Goal: Transaction & Acquisition: Book appointment/travel/reservation

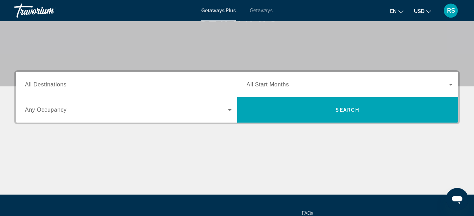
scroll to position [108, 0]
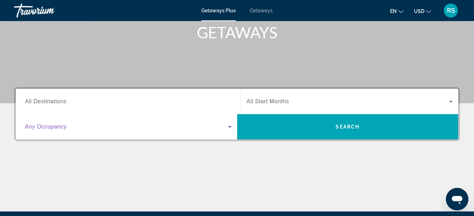
click at [230, 128] on icon "Search widget" at bounding box center [230, 127] width 4 height 2
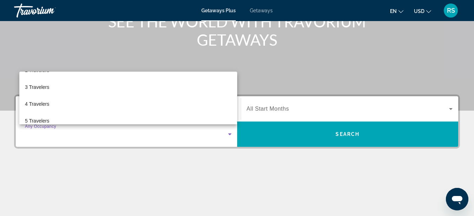
scroll to position [31, 0]
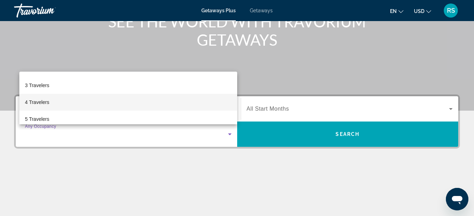
click at [36, 102] on span "4 Travelers" at bounding box center [37, 102] width 24 height 8
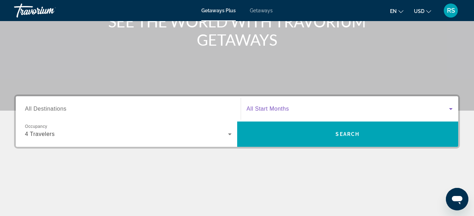
click at [450, 109] on icon "Search widget" at bounding box center [451, 109] width 8 height 8
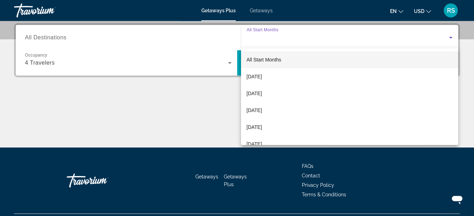
scroll to position [172, 0]
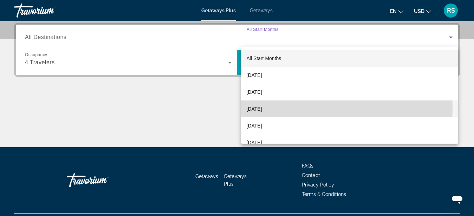
click at [257, 108] on span "[DATE]" at bounding box center [254, 109] width 15 height 8
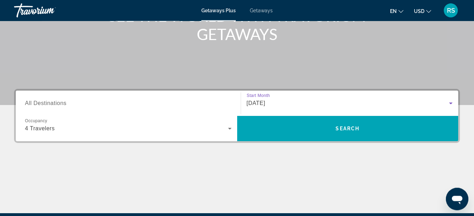
scroll to position [100, 0]
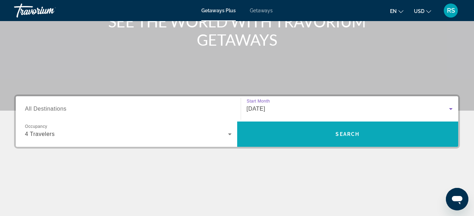
click at [350, 137] on span "Search widget" at bounding box center [348, 134] width 222 height 17
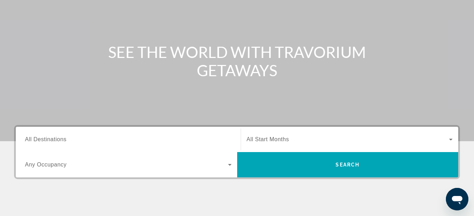
scroll to position [72, 0]
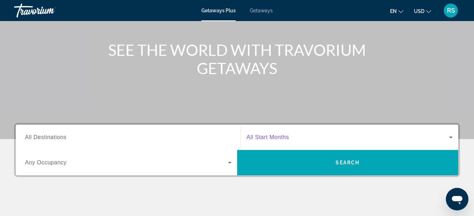
click at [451, 138] on icon "Search widget" at bounding box center [451, 138] width 4 height 2
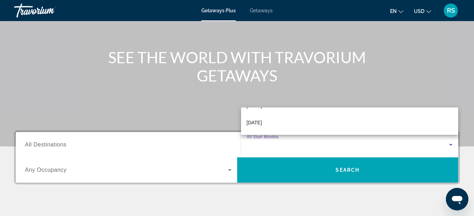
scroll to position [40, 0]
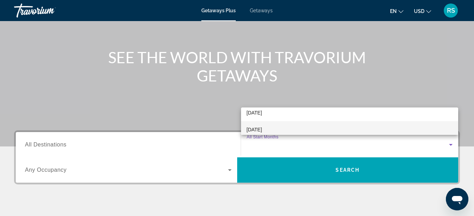
click at [262, 128] on span "[DATE]" at bounding box center [254, 130] width 15 height 8
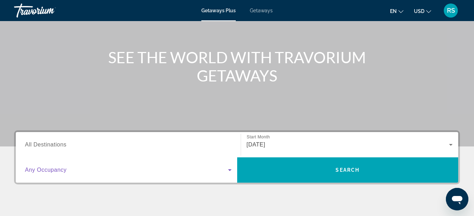
click at [229, 171] on icon "Search widget" at bounding box center [230, 170] width 4 height 2
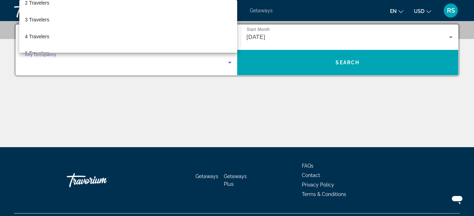
scroll to position [28, 0]
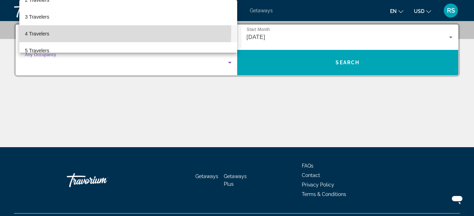
click at [47, 32] on span "4 Travelers" at bounding box center [37, 34] width 24 height 8
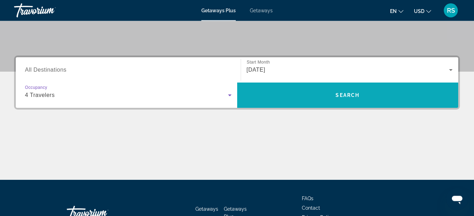
scroll to position [136, 0]
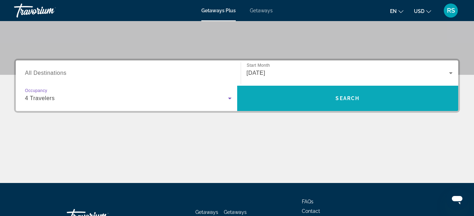
click at [293, 101] on span "Search widget" at bounding box center [348, 98] width 222 height 17
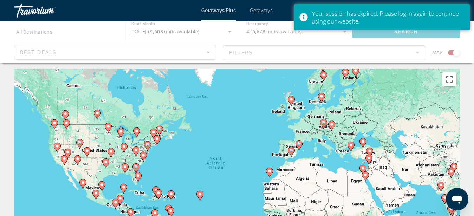
scroll to position [38, 0]
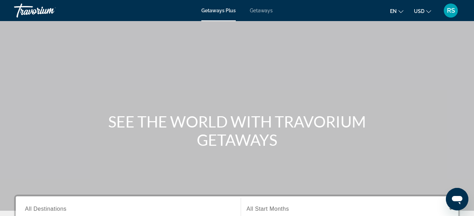
scroll to position [108, 0]
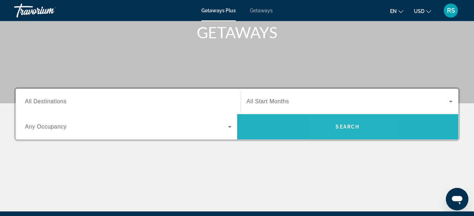
click at [340, 128] on span "Search" at bounding box center [348, 127] width 24 height 6
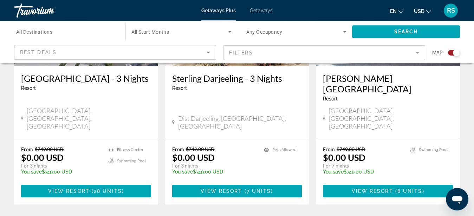
scroll to position [430, 0]
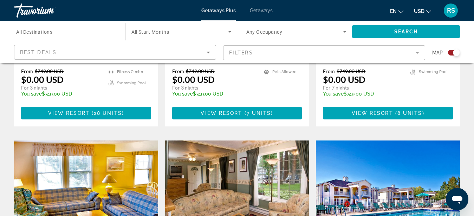
click at [164, 32] on span "All Start Months" at bounding box center [151, 32] width 38 height 6
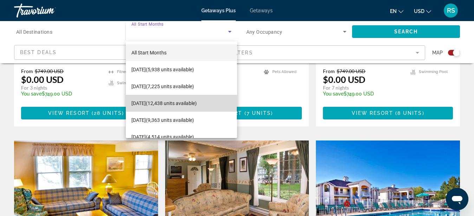
click at [185, 107] on span "November 2025 (12,438 units available)" at bounding box center [164, 103] width 65 height 8
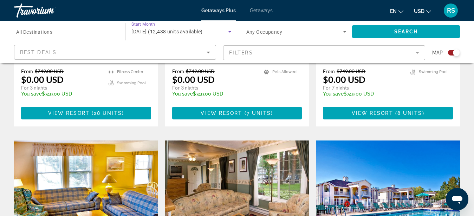
click at [344, 34] on icon "Search widget" at bounding box center [345, 31] width 8 height 8
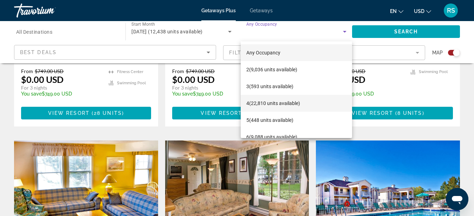
click at [300, 107] on span "4 (22,810 units available)" at bounding box center [273, 103] width 54 height 8
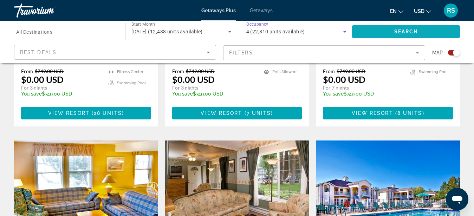
click at [399, 30] on span "Search" at bounding box center [407, 32] width 24 height 6
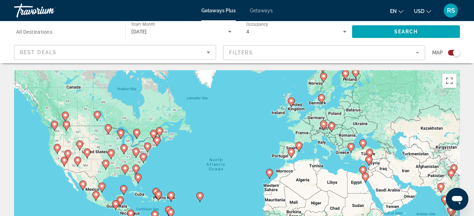
click at [257, 10] on span "Getaways" at bounding box center [261, 11] width 23 height 6
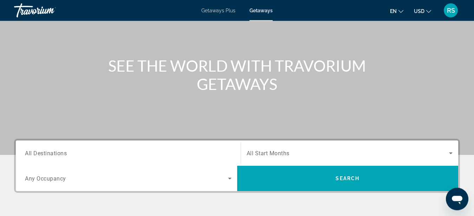
scroll to position [108, 0]
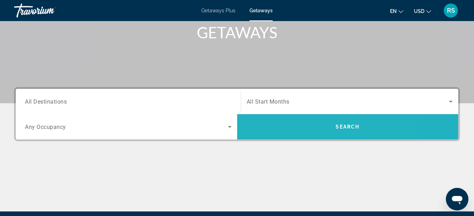
click at [305, 132] on span "Search widget" at bounding box center [348, 126] width 222 height 17
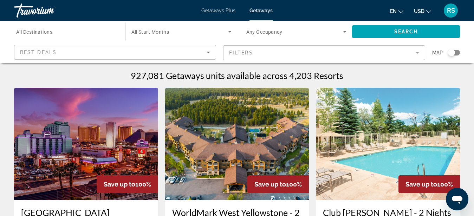
click at [455, 54] on div "Search widget" at bounding box center [451, 52] width 7 height 7
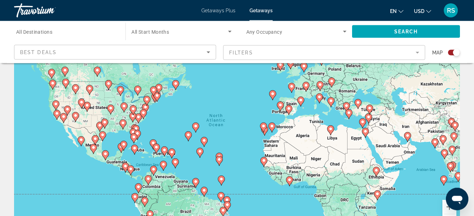
scroll to position [36, 0]
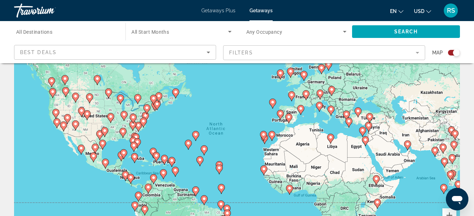
click at [171, 148] on div "To activate drag with keyboard, press Alt + Enter. Once in keyboard drag state,…" at bounding box center [237, 139] width 446 height 211
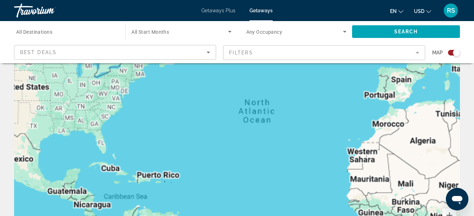
click at [173, 162] on div "To activate drag with keyboard, press Alt + Enter. Once in keyboard drag state,…" at bounding box center [237, 139] width 446 height 211
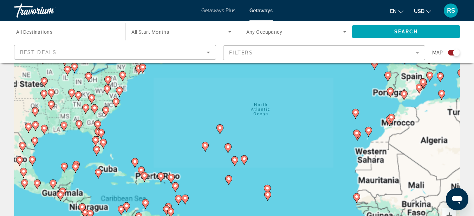
click at [173, 162] on div "To activate drag with keyboard, press Alt + Enter. Once in keyboard drag state,…" at bounding box center [237, 139] width 446 height 211
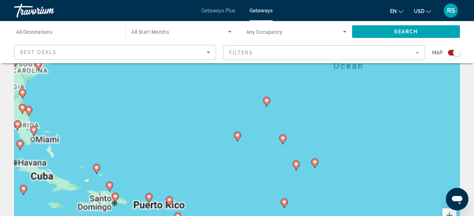
click at [159, 200] on div "To activate drag with keyboard, press Alt + Enter. Once in keyboard drag state,…" at bounding box center [237, 139] width 446 height 211
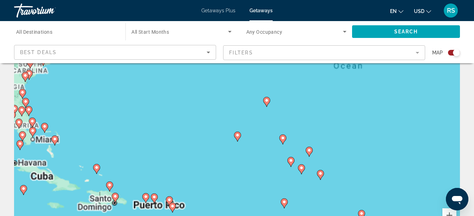
click at [159, 200] on div "To activate drag with keyboard, press Alt + Enter. Once in keyboard drag state,…" at bounding box center [237, 139] width 446 height 211
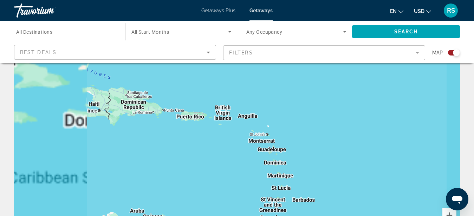
drag, startPoint x: 161, startPoint y: 198, endPoint x: 237, endPoint y: 91, distance: 131.5
click at [237, 91] on div "To activate drag with keyboard, press Alt + Enter. Once in keyboard drag state,…" at bounding box center [237, 139] width 446 height 211
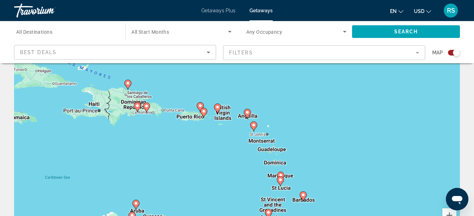
click at [136, 120] on div "To activate drag with keyboard, press Alt + Enter. Once in keyboard drag state,…" at bounding box center [237, 139] width 446 height 211
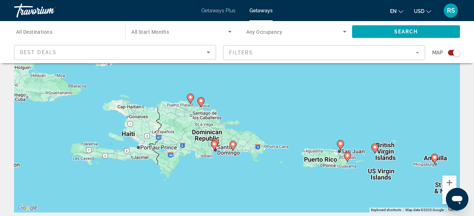
drag, startPoint x: 218, startPoint y: 169, endPoint x: 282, endPoint y: 224, distance: 84.3
click at [282, 213] on div "To activate drag with keyboard, press Alt + Enter. Once in keyboard drag state,…" at bounding box center [237, 107] width 446 height 211
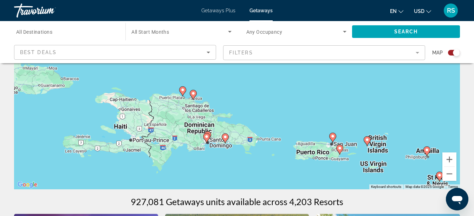
drag, startPoint x: 220, startPoint y: 141, endPoint x: 211, endPoint y: 159, distance: 20.0
click at [211, 159] on div "To activate drag with keyboard, press Alt + Enter. Once in keyboard drag state,…" at bounding box center [237, 84] width 446 height 211
click at [213, 97] on div "To activate drag with keyboard, press Alt + Enter. Once in keyboard drag state,…" at bounding box center [237, 84] width 446 height 211
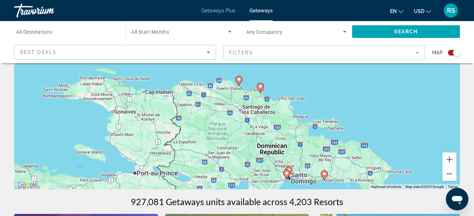
drag, startPoint x: 207, startPoint y: 105, endPoint x: 293, endPoint y: 96, distance: 87.0
click at [293, 96] on div "To activate drag with keyboard, press Alt + Enter. Once in keyboard drag state,…" at bounding box center [237, 84] width 446 height 211
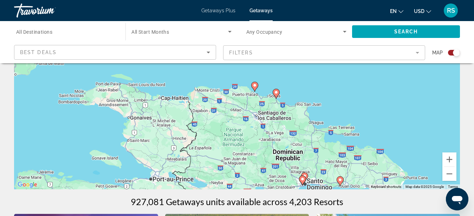
drag, startPoint x: 360, startPoint y: 123, endPoint x: 376, endPoint y: 128, distance: 16.7
click at [376, 128] on div "To activate drag with keyboard, press Alt + Enter. Once in keyboard drag state,…" at bounding box center [237, 84] width 446 height 211
click at [291, 96] on div "To activate drag with keyboard, press Alt + Enter. Once in keyboard drag state,…" at bounding box center [237, 84] width 446 height 211
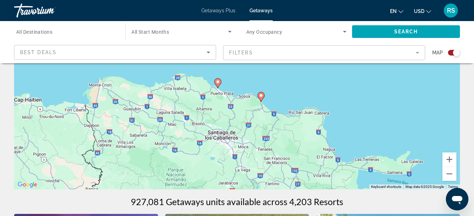
click at [227, 89] on div "To activate drag with keyboard, press Alt + Enter. Once in keyboard drag state,…" at bounding box center [237, 84] width 446 height 211
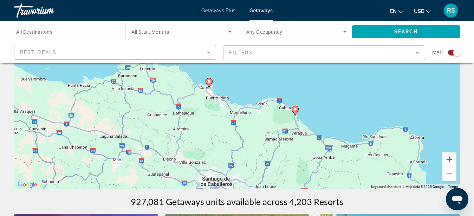
click at [243, 93] on div "To activate drag with keyboard, press Alt + Enter. Once in keyboard drag state,…" at bounding box center [237, 84] width 446 height 211
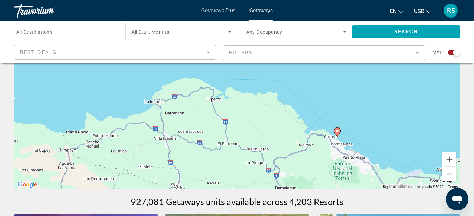
drag, startPoint x: 184, startPoint y: 87, endPoint x: 347, endPoint y: 141, distance: 172.2
click at [347, 141] on div "To activate drag with keyboard, press Alt + Enter. Once in keyboard drag state,…" at bounding box center [237, 84] width 446 height 211
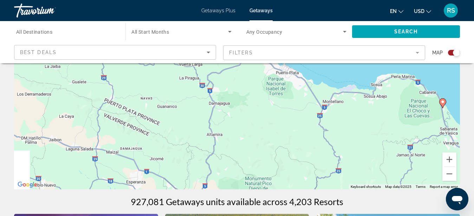
drag, startPoint x: 354, startPoint y: 142, endPoint x: 288, endPoint y: 56, distance: 109.0
click at [288, 56] on div "To activate drag with keyboard, press Alt + Enter. Once in keyboard drag state,…" at bounding box center [237, 84] width 446 height 211
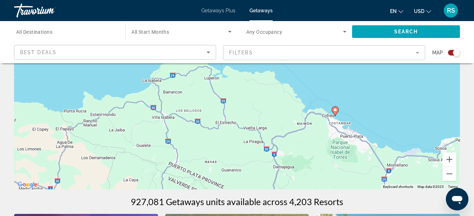
drag, startPoint x: 371, startPoint y: 115, endPoint x: 435, endPoint y: 179, distance: 90.3
click at [435, 179] on div "To activate drag with keyboard, press Alt + Enter. Once in keyboard drag state,…" at bounding box center [237, 84] width 446 height 211
click at [335, 111] on image "Main content" at bounding box center [336, 110] width 4 height 4
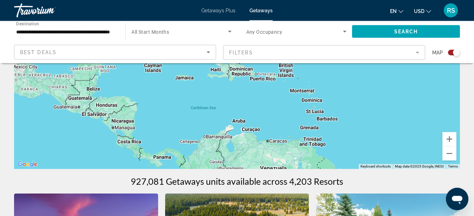
scroll to position [56, 0]
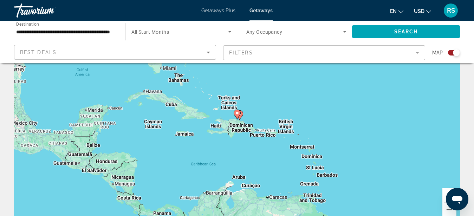
click at [239, 129] on div "To navigate, press the arrow keys. To activate drag with keyboard, press Alt + …" at bounding box center [237, 119] width 446 height 211
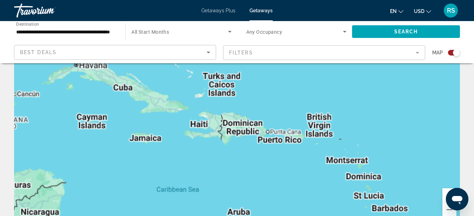
click at [240, 128] on div "To activate drag with keyboard, press Alt + Enter. Once in keyboard drag state,…" at bounding box center [237, 119] width 446 height 211
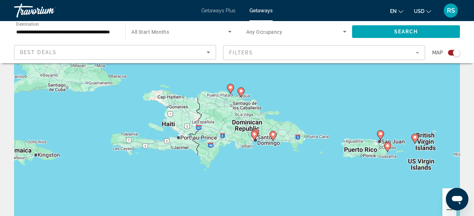
click at [231, 91] on icon "Main content" at bounding box center [230, 88] width 6 height 9
type input "**********"
click at [229, 87] on image "Main content" at bounding box center [231, 87] width 4 height 4
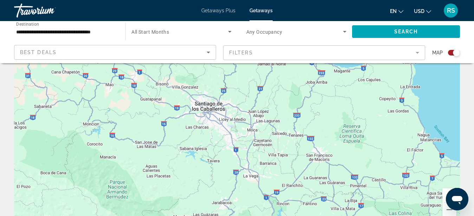
drag, startPoint x: 268, startPoint y: 107, endPoint x: 287, endPoint y: 201, distance: 95.4
click at [288, 207] on div "To navigate, press the arrow keys. To activate drag with keyboard, press Alt + …" at bounding box center [237, 119] width 446 height 211
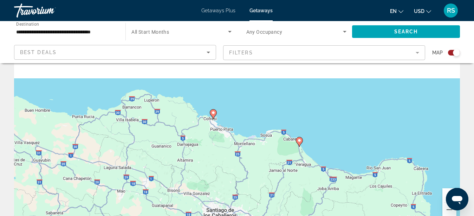
drag, startPoint x: 294, startPoint y: 110, endPoint x: 310, endPoint y: 222, distance: 113.0
click at [310, 216] on div "To navigate, press the arrow keys. To activate drag with keyboard, press Alt + …" at bounding box center [237, 119] width 446 height 211
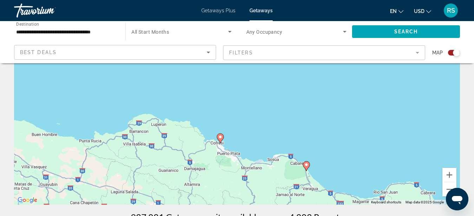
click at [219, 137] on image "Main content" at bounding box center [220, 137] width 4 height 4
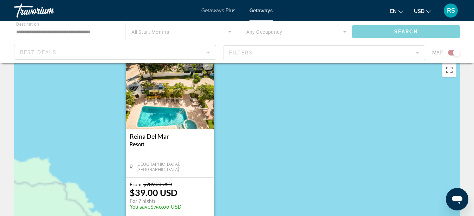
scroll to position [0, 0]
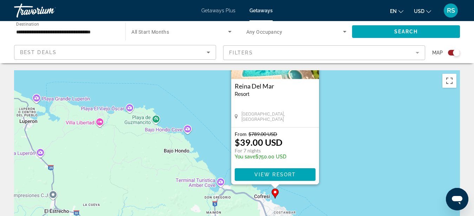
drag, startPoint x: 235, startPoint y: 184, endPoint x: 340, endPoint y: 122, distance: 122.6
click at [340, 122] on div "To activate drag with keyboard, press Alt + Enter. Once in keyboard drag state,…" at bounding box center [237, 175] width 446 height 211
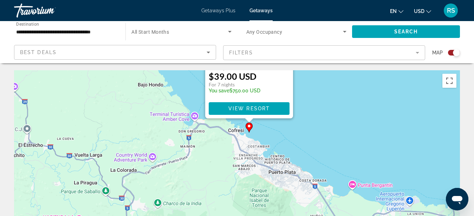
drag, startPoint x: 391, startPoint y: 171, endPoint x: 363, endPoint y: 104, distance: 72.4
click at [363, 104] on div "To activate drag with keyboard, press Alt + Enter. Once in keyboard drag state,…" at bounding box center [237, 175] width 446 height 211
click at [367, 146] on div "To activate drag with keyboard, press Alt + Enter. Once in keyboard drag state,…" at bounding box center [237, 175] width 446 height 211
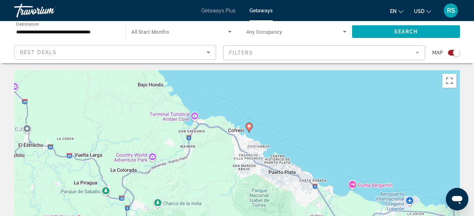
click at [366, 146] on div "To activate drag with keyboard, press Alt + Enter. Once in keyboard drag state,…" at bounding box center [237, 175] width 446 height 211
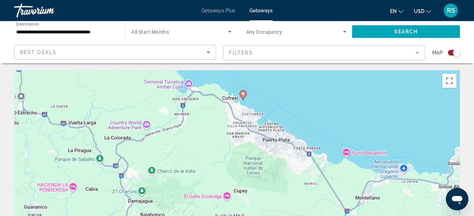
drag, startPoint x: 348, startPoint y: 151, endPoint x: 342, endPoint y: 117, distance: 33.9
click at [342, 117] on div "To activate drag with keyboard, press Alt + Enter. Once in keyboard drag state,…" at bounding box center [237, 175] width 446 height 211
click at [447, 81] on button "Toggle fullscreen view" at bounding box center [450, 81] width 14 height 14
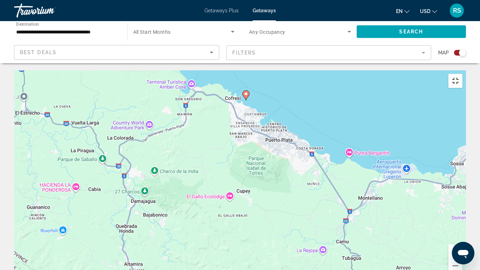
click at [463, 74] on button "Toggle fullscreen view" at bounding box center [456, 81] width 14 height 14
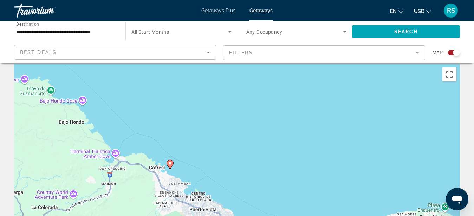
scroll to position [24, 0]
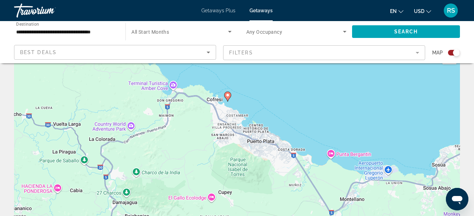
drag, startPoint x: 320, startPoint y: 133, endPoint x: 283, endPoint y: 158, distance: 44.6
click at [283, 158] on div "To activate drag with keyboard, press Alt + Enter. Once in keyboard drag state,…" at bounding box center [237, 152] width 446 height 211
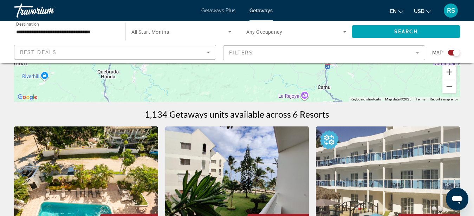
scroll to position [0, 0]
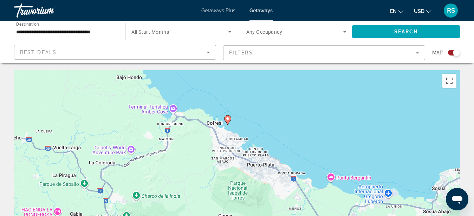
drag, startPoint x: 283, startPoint y: 157, endPoint x: 286, endPoint y: 155, distance: 3.9
click at [284, 156] on div "To activate drag with keyboard, press Alt + Enter. Once in keyboard drag state,…" at bounding box center [237, 175] width 446 height 211
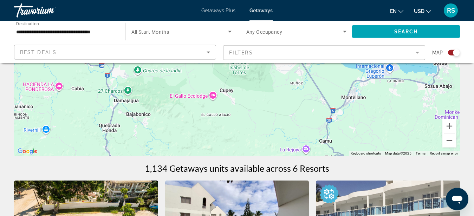
scroll to position [108, 0]
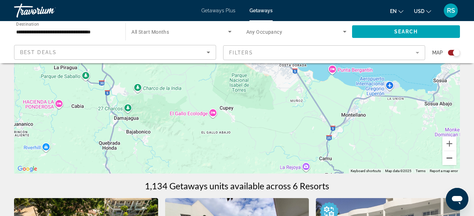
click at [454, 158] on button "Zoom out" at bounding box center [450, 158] width 14 height 14
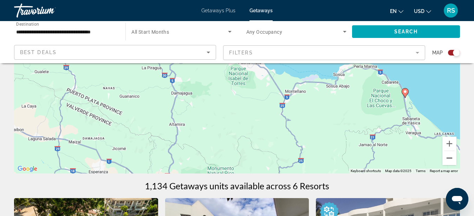
click at [450, 159] on button "Zoom out" at bounding box center [450, 158] width 14 height 14
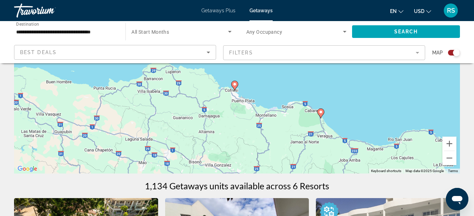
drag, startPoint x: 306, startPoint y: 101, endPoint x: 306, endPoint y: 133, distance: 32.4
click at [306, 133] on div "To activate drag with keyboard, press Alt + Enter. Once in keyboard drag state,…" at bounding box center [237, 68] width 446 height 211
click at [332, 126] on div "To activate drag with keyboard, press Alt + Enter. Once in keyboard drag state,…" at bounding box center [237, 68] width 446 height 211
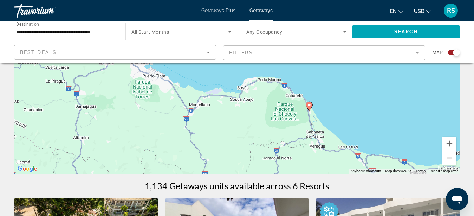
click at [325, 115] on div "To activate drag with keyboard, press Alt + Enter. Once in keyboard drag state,…" at bounding box center [237, 68] width 446 height 211
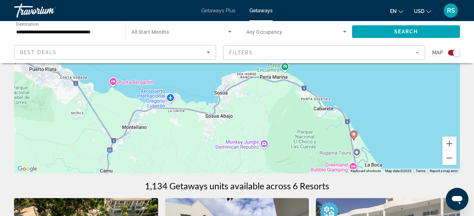
drag, startPoint x: 220, startPoint y: 89, endPoint x: 280, endPoint y: 122, distance: 68.8
click at [280, 122] on div "To activate drag with keyboard, press Alt + Enter. Once in keyboard drag state,…" at bounding box center [237, 68] width 446 height 211
click at [355, 135] on image "Main content" at bounding box center [354, 134] width 4 height 4
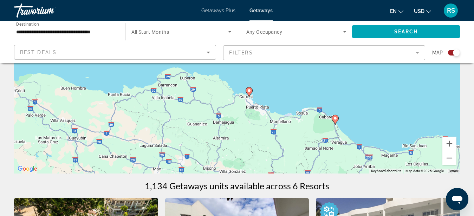
drag, startPoint x: 293, startPoint y: 105, endPoint x: 392, endPoint y: 162, distance: 114.4
click at [392, 163] on div "To activate drag with keyboard, press Alt + Enter. Once in keyboard drag state,…" at bounding box center [237, 68] width 446 height 211
click at [334, 118] on image "Main content" at bounding box center [336, 118] width 4 height 4
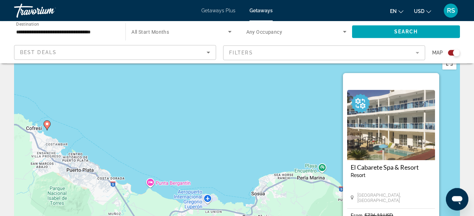
scroll to position [0, 0]
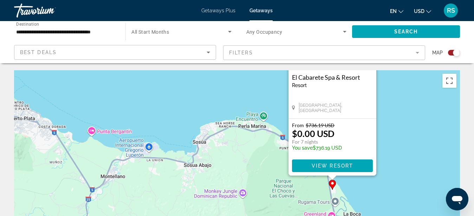
drag, startPoint x: 443, startPoint y: 163, endPoint x: 383, endPoint y: 92, distance: 92.6
click at [383, 92] on div "To activate drag with keyboard, press Alt + Enter. Once in keyboard drag state,…" at bounding box center [237, 175] width 446 height 211
click at [350, 167] on span "View Resort" at bounding box center [332, 166] width 41 height 6
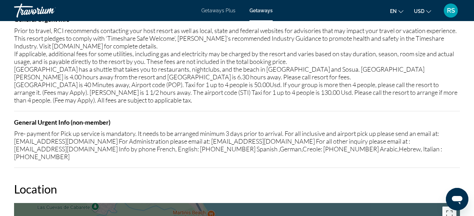
scroll to position [1184, 0]
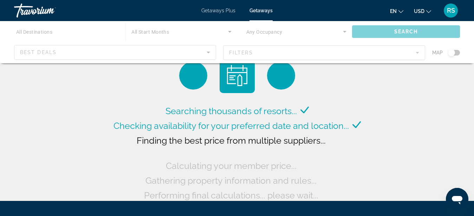
click at [455, 54] on div "Main content" at bounding box center [237, 42] width 474 height 42
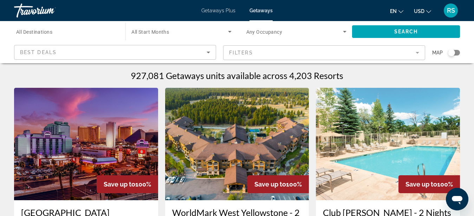
click at [454, 53] on div "Search widget" at bounding box center [451, 52] width 7 height 7
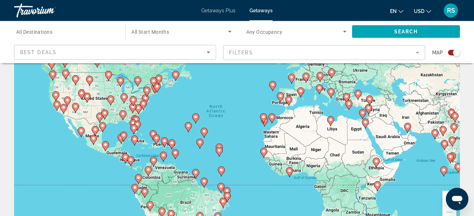
scroll to position [36, 0]
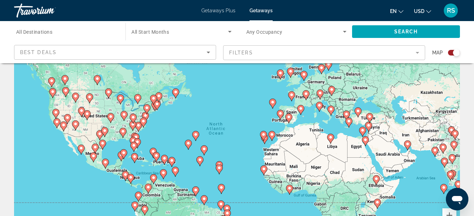
click at [157, 167] on div "To activate drag with keyboard, press Alt + Enter. Once in keyboard drag state,…" at bounding box center [237, 139] width 446 height 211
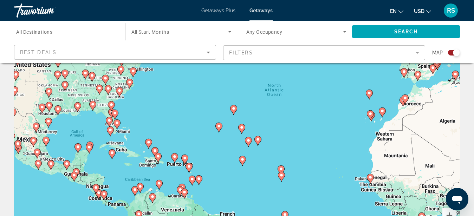
click at [152, 171] on div "To activate drag with keyboard, press Alt + Enter. Once in keyboard drag state,…" at bounding box center [237, 139] width 446 height 211
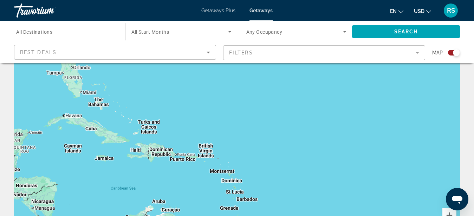
click at [164, 165] on div "To activate drag with keyboard, press Alt + Enter. Once in keyboard drag state,…" at bounding box center [237, 139] width 446 height 211
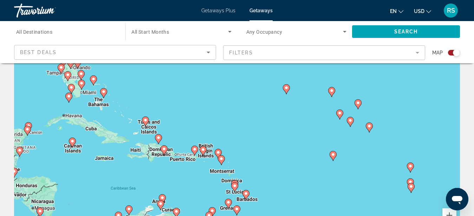
click at [164, 165] on div "To activate drag with keyboard, press Alt + Enter. Once in keyboard drag state,…" at bounding box center [237, 139] width 446 height 211
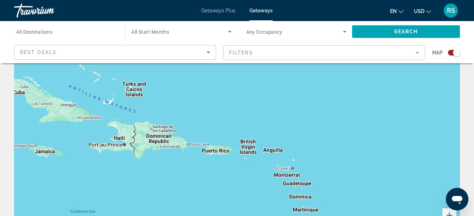
click at [165, 156] on div "To activate drag with keyboard, press Alt + Enter. Once in keyboard drag state,…" at bounding box center [237, 139] width 446 height 211
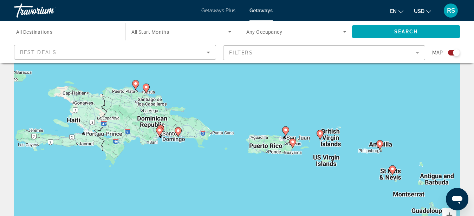
click at [135, 84] on image "Main content" at bounding box center [136, 84] width 4 height 4
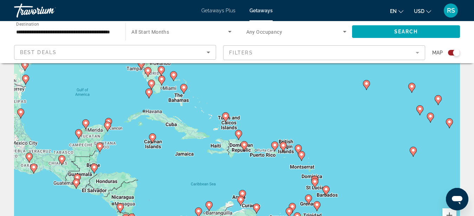
click at [238, 133] on image "Main content" at bounding box center [239, 134] width 4 height 4
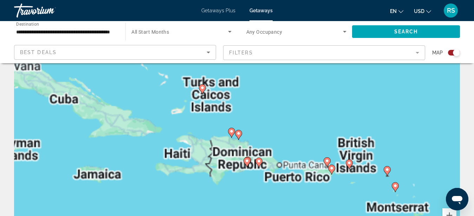
type input "**********"
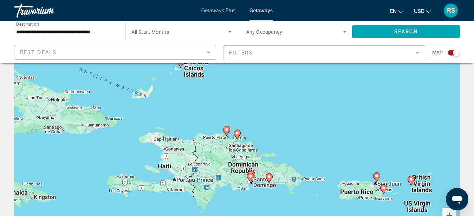
click at [225, 129] on image "Main content" at bounding box center [227, 130] width 4 height 4
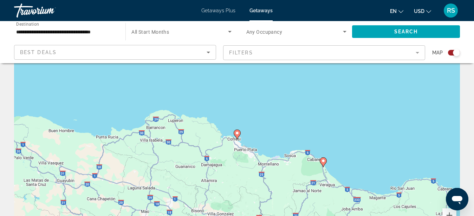
click at [237, 132] on image "Main content" at bounding box center [237, 133] width 4 height 4
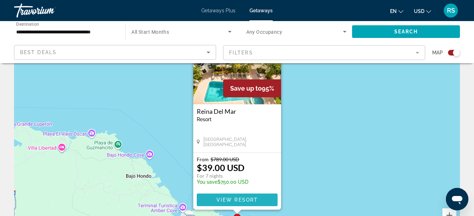
click at [239, 198] on span "View Resort" at bounding box center [236, 200] width 41 height 6
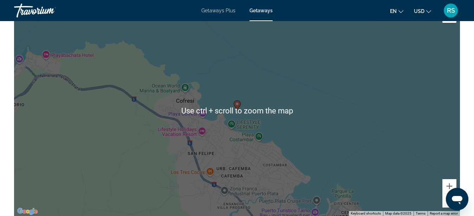
scroll to position [1112, 0]
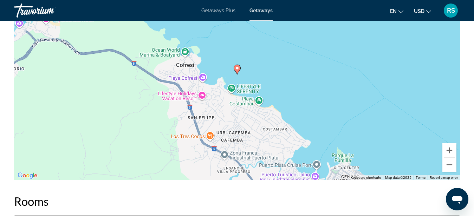
click at [238, 67] on image "Main content" at bounding box center [237, 68] width 4 height 4
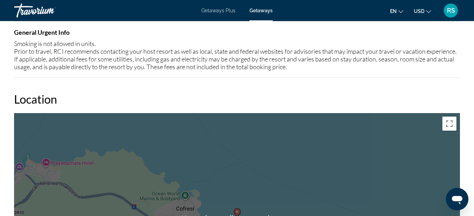
scroll to position [753, 0]
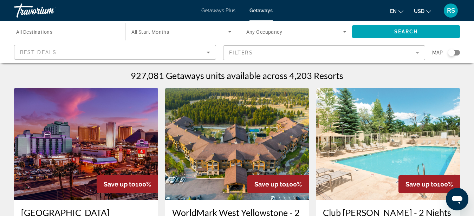
click at [455, 51] on div "Search widget" at bounding box center [454, 53] width 12 height 6
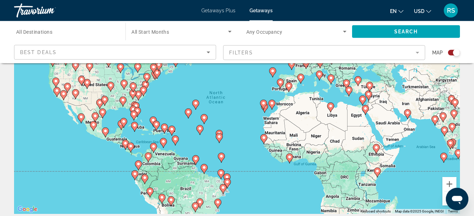
scroll to position [36, 0]
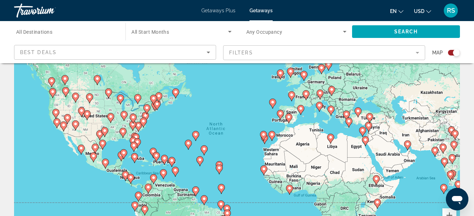
click at [124, 161] on gmp-advanced-marker "Main content" at bounding box center [121, 156] width 7 height 11
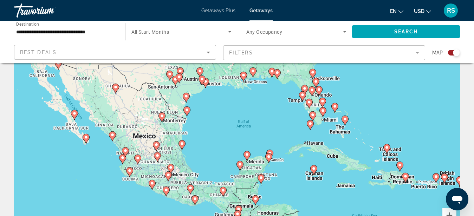
drag, startPoint x: 273, startPoint y: 129, endPoint x: 291, endPoint y: 178, distance: 52.3
click at [291, 178] on div "To navigate, press the arrow keys. To activate drag with keyboard, press Alt + …" at bounding box center [237, 139] width 446 height 211
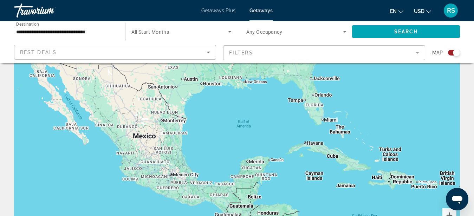
click at [278, 156] on div "To navigate, press the arrow keys. To activate drag with keyboard, press Alt + …" at bounding box center [237, 139] width 446 height 211
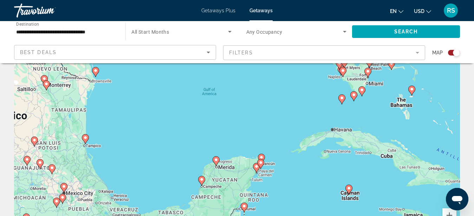
click at [270, 159] on div "To navigate, press the arrow keys. To activate drag with keyboard, press Alt + …" at bounding box center [237, 139] width 446 height 211
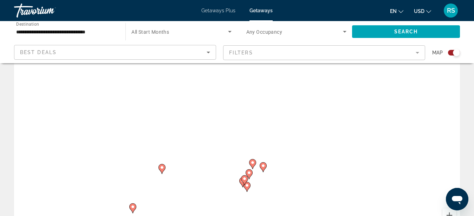
click at [261, 180] on div "To navigate, press the arrow keys. To activate drag with keyboard, press Alt + …" at bounding box center [237, 139] width 446 height 211
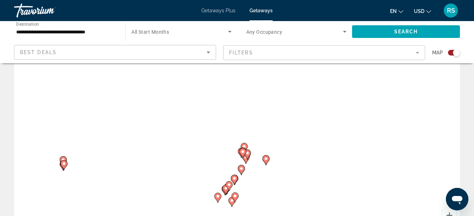
click at [251, 172] on div "To navigate, press the arrow keys. To activate drag with keyboard, press Alt + …" at bounding box center [237, 139] width 446 height 211
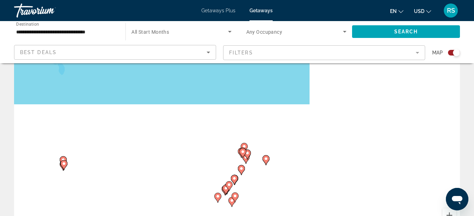
click at [251, 172] on div "To navigate, press the arrow keys. To activate drag with keyboard, press Alt + …" at bounding box center [237, 139] width 446 height 211
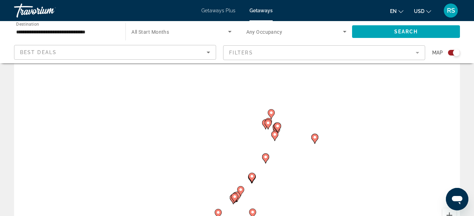
drag, startPoint x: 251, startPoint y: 174, endPoint x: 283, endPoint y: 161, distance: 34.1
click at [283, 161] on div "To navigate, press the arrow keys. To activate drag with keyboard, press Alt + …" at bounding box center [237, 139] width 446 height 211
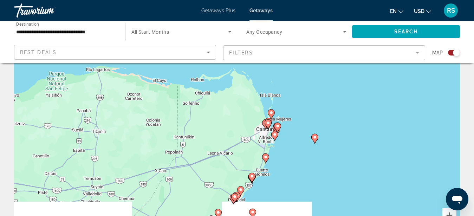
click at [276, 159] on div "To navigate, press the arrow keys. To activate drag with keyboard, press Alt + …" at bounding box center [237, 139] width 446 height 211
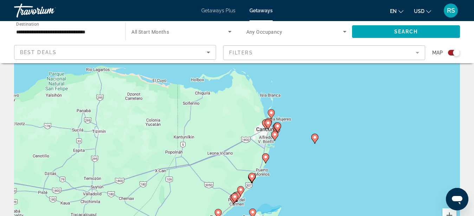
click at [276, 159] on div "To navigate, press the arrow keys. To activate drag with keyboard, press Alt + …" at bounding box center [237, 139] width 446 height 211
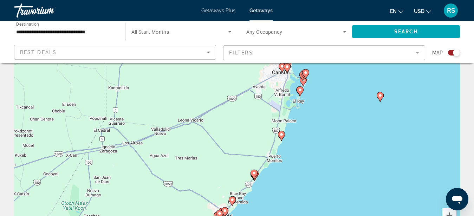
drag, startPoint x: 290, startPoint y: 142, endPoint x: 317, endPoint y: 116, distance: 37.8
click at [317, 116] on div "To navigate, press the arrow keys. To activate drag with keyboard, press Alt + …" at bounding box center [237, 139] width 446 height 211
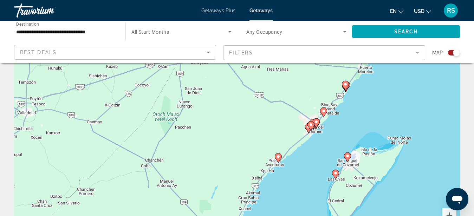
drag, startPoint x: 285, startPoint y: 182, endPoint x: 377, endPoint y: 92, distance: 128.6
click at [377, 92] on div "To navigate, press the arrow keys. To activate drag with keyboard, press Alt + …" at bounding box center [237, 139] width 446 height 211
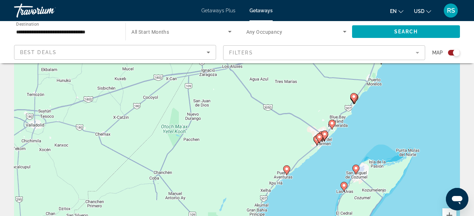
drag, startPoint x: 323, startPoint y: 140, endPoint x: 273, endPoint y: 200, distance: 78.4
click at [273, 200] on div "To navigate, press the arrow keys. To activate drag with keyboard, press Alt + …" at bounding box center [237, 139] width 446 height 211
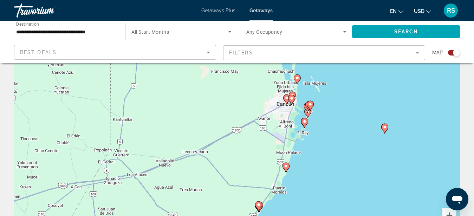
drag, startPoint x: 359, startPoint y: 106, endPoint x: 309, endPoint y: 185, distance: 93.0
click at [309, 185] on div "To navigate, press the arrow keys. To activate drag with keyboard, press Alt + …" at bounding box center [237, 139] width 446 height 211
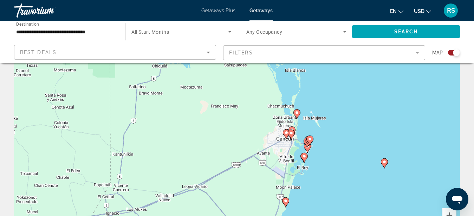
drag, startPoint x: 330, startPoint y: 119, endPoint x: 336, endPoint y: 149, distance: 31.2
click at [336, 149] on div "To navigate, press the arrow keys. To activate drag with keyboard, press Alt + …" at bounding box center [237, 139] width 446 height 211
click at [303, 130] on div "To navigate, press the arrow keys. To activate drag with keyboard, press Alt + …" at bounding box center [237, 139] width 446 height 211
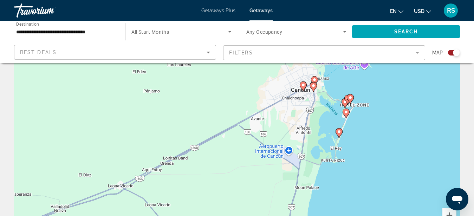
drag, startPoint x: 297, startPoint y: 152, endPoint x: 330, endPoint y: 92, distance: 68.2
click at [330, 92] on div "To navigate, press the arrow keys. To activate drag with keyboard, press Alt + …" at bounding box center [237, 139] width 446 height 211
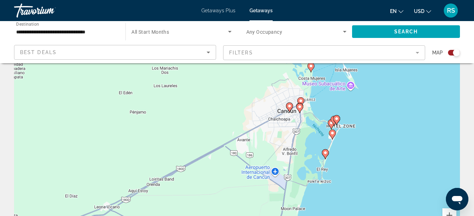
drag, startPoint x: 364, startPoint y: 150, endPoint x: 350, endPoint y: 172, distance: 25.8
click at [350, 172] on div "To navigate, press the arrow keys. To activate drag with keyboard, press Alt + …" at bounding box center [237, 139] width 446 height 211
click at [347, 134] on div "To navigate, press the arrow keys. To activate drag with keyboard, press Alt + …" at bounding box center [237, 139] width 446 height 211
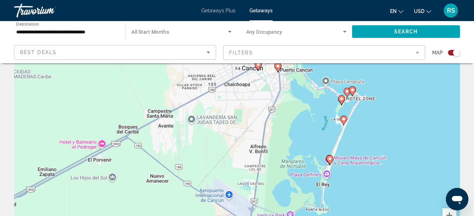
drag, startPoint x: 330, startPoint y: 150, endPoint x: 357, endPoint y: 128, distance: 34.5
click at [357, 128] on div "To navigate, press the arrow keys. To activate drag with keyboard, press Alt + …" at bounding box center [237, 139] width 446 height 211
click at [358, 127] on div "To navigate, press the arrow keys. To activate drag with keyboard, press Alt + …" at bounding box center [237, 139] width 446 height 211
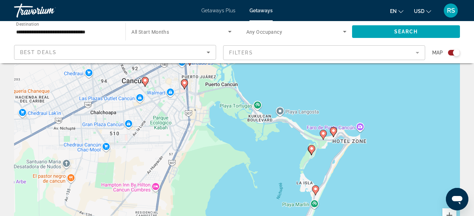
drag, startPoint x: 358, startPoint y: 109, endPoint x: 344, endPoint y: 181, distance: 73.4
click at [344, 181] on div "To navigate, press the arrow keys. To activate drag with keyboard, press Alt + …" at bounding box center [237, 139] width 446 height 211
click at [332, 154] on div "To navigate, press the arrow keys. To activate drag with keyboard, press Alt + …" at bounding box center [237, 139] width 446 height 211
click at [332, 153] on div "To navigate, press the arrow keys. To activate drag with keyboard, press Alt + …" at bounding box center [237, 139] width 446 height 211
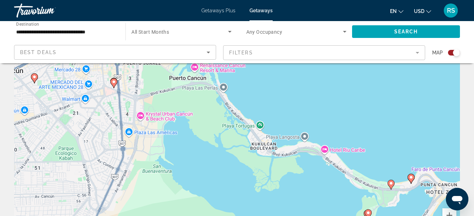
drag, startPoint x: 323, startPoint y: 151, endPoint x: 399, endPoint y: 214, distance: 99.1
click at [399, 214] on div "To navigate, press the arrow keys. To activate drag with keyboard, press Alt + …" at bounding box center [237, 139] width 446 height 211
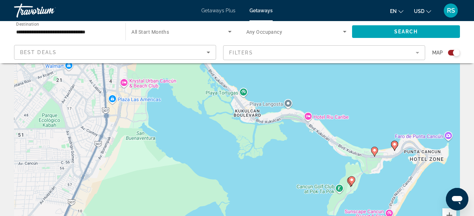
drag, startPoint x: 286, startPoint y: 104, endPoint x: 270, endPoint y: 71, distance: 36.3
click at [270, 71] on div "To navigate, press the arrow keys. To activate drag with keyboard, press Alt + …" at bounding box center [237, 139] width 446 height 211
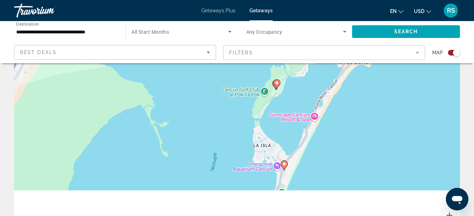
drag, startPoint x: 389, startPoint y: 187, endPoint x: 311, endPoint y: 85, distance: 127.7
click at [311, 85] on div "To navigate, press the arrow keys. To activate drag with keyboard, press Alt + …" at bounding box center [237, 139] width 446 height 211
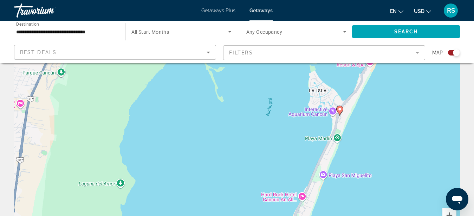
drag, startPoint x: 315, startPoint y: 174, endPoint x: 403, endPoint y: 16, distance: 181.0
click at [403, 34] on div "To navigate, press the arrow keys. To activate drag with keyboard, press Alt + …" at bounding box center [237, 139] width 446 height 211
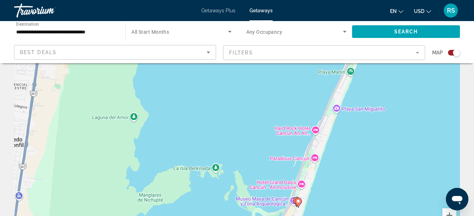
drag, startPoint x: 377, startPoint y: 167, endPoint x: 363, endPoint y: 208, distance: 42.6
click at [363, 208] on div "To navigate, press the arrow keys. To activate drag with keyboard, press Alt + …" at bounding box center [237, 139] width 446 height 211
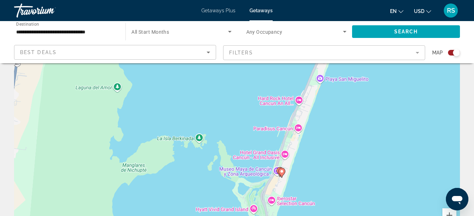
drag, startPoint x: 370, startPoint y: 173, endPoint x: 335, endPoint y: 181, distance: 35.7
click at [335, 181] on div "To navigate, press the arrow keys. To activate drag with keyboard, press Alt + …" at bounding box center [237, 139] width 446 height 211
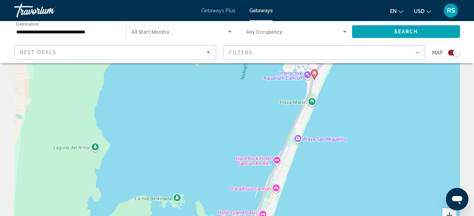
drag, startPoint x: 370, startPoint y: 87, endPoint x: 352, endPoint y: 191, distance: 106.0
click at [352, 191] on div "To navigate, press the arrow keys. To activate drag with keyboard, press Alt + …" at bounding box center [237, 139] width 446 height 211
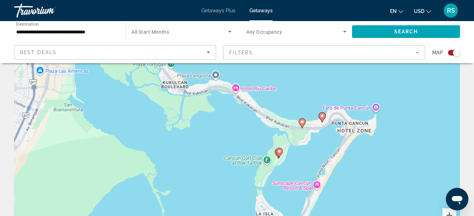
drag, startPoint x: 380, startPoint y: 109, endPoint x: 366, endPoint y: 191, distance: 82.7
click at [366, 191] on div "To navigate, press the arrow keys. To activate drag with keyboard, press Alt + …" at bounding box center [237, 139] width 446 height 211
click at [323, 116] on image "Main content" at bounding box center [322, 116] width 4 height 4
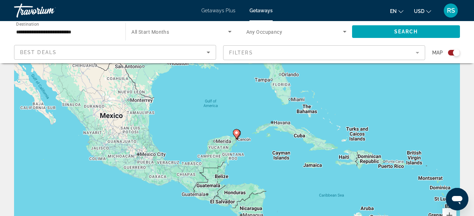
click at [242, 147] on div "To navigate, press the arrow keys. To activate drag with keyboard, press Alt + …" at bounding box center [237, 139] width 446 height 211
click at [242, 147] on div "To activate drag with keyboard, press Alt + Enter. Once in keyboard drag state,…" at bounding box center [237, 139] width 446 height 211
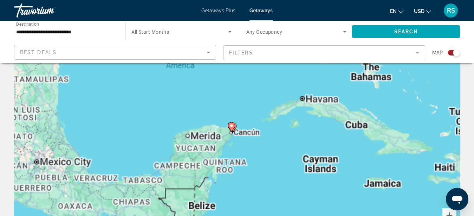
click at [243, 146] on div "To activate drag with keyboard, press Alt + Enter. Once in keyboard drag state,…" at bounding box center [237, 139] width 446 height 211
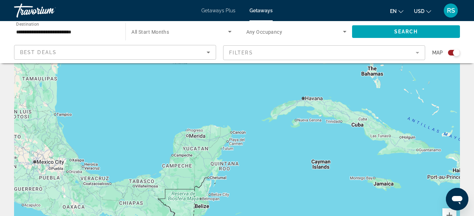
click at [243, 146] on div "To activate drag with keyboard, press Alt + Enter. Once in keyboard drag state,…" at bounding box center [237, 139] width 446 height 211
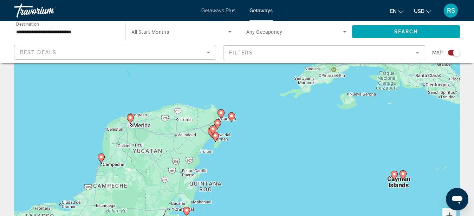
click at [235, 133] on div "To activate drag with keyboard, press Alt + Enter. Once in keyboard drag state,…" at bounding box center [237, 139] width 446 height 211
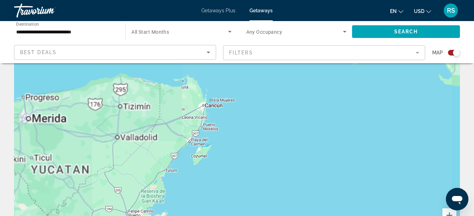
click at [229, 132] on div "To activate drag with keyboard, press Alt + Enter. Once in keyboard drag state,…" at bounding box center [237, 139] width 446 height 211
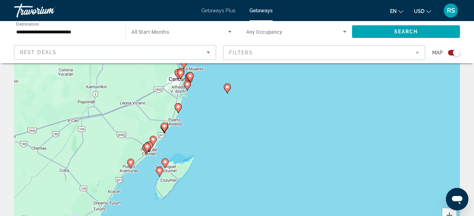
click at [205, 103] on div "To activate drag with keyboard, press Alt + Enter. Once in keyboard drag state,…" at bounding box center [237, 139] width 446 height 211
click at [205, 104] on div "To activate drag with keyboard, press Alt + Enter. Once in keyboard drag state,…" at bounding box center [237, 139] width 446 height 211
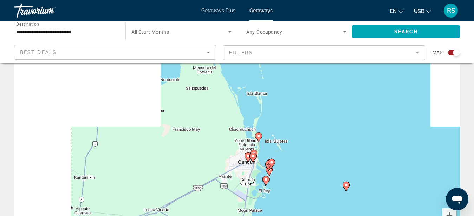
drag, startPoint x: 196, startPoint y: 102, endPoint x: 294, endPoint y: 210, distance: 145.7
click at [294, 210] on div "To activate drag with keyboard, press Alt + Enter. Once in keyboard drag state,…" at bounding box center [237, 139] width 446 height 211
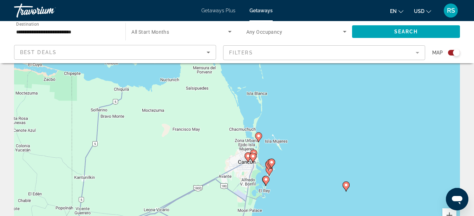
click at [280, 178] on div "To activate drag with keyboard, press Alt + Enter. Once in keyboard drag state,…" at bounding box center [237, 139] width 446 height 211
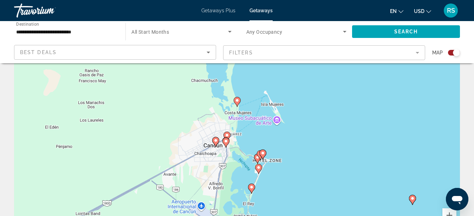
click at [274, 174] on div "To activate drag with keyboard, press Alt + Enter. Once in keyboard drag state,…" at bounding box center [237, 139] width 446 height 211
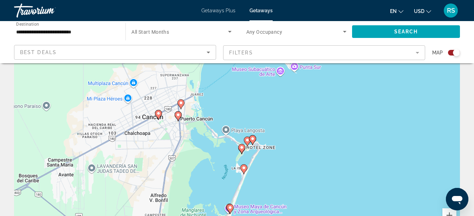
click at [264, 169] on div "To activate drag with keyboard, press Alt + Enter. Once in keyboard drag state,…" at bounding box center [237, 139] width 446 height 211
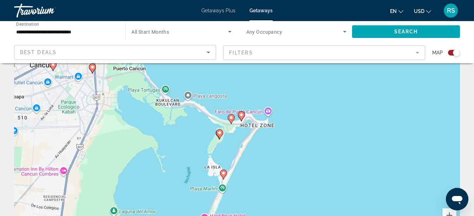
click at [259, 152] on div "To activate drag with keyboard, press Alt + Enter. Once in keyboard drag state,…" at bounding box center [237, 139] width 446 height 211
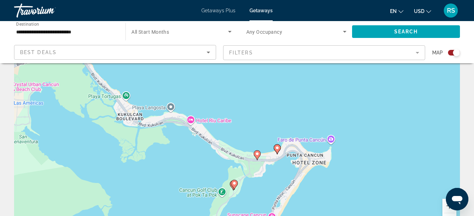
drag, startPoint x: 256, startPoint y: 141, endPoint x: 311, endPoint y: 216, distance: 93.1
click at [311, 216] on div "To activate drag with keyboard, press Alt + Enter. Once in keyboard drag state,…" at bounding box center [237, 130] width 446 height 211
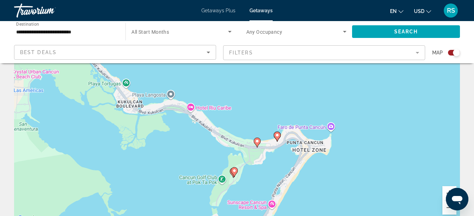
click at [278, 161] on div "To activate drag with keyboard, press Alt + Enter. Once in keyboard drag state,…" at bounding box center [237, 117] width 446 height 211
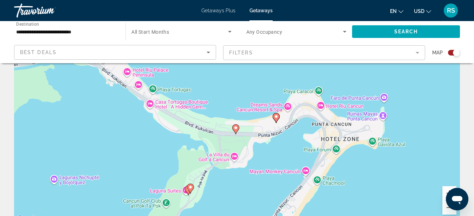
click at [276, 117] on image "Main content" at bounding box center [276, 117] width 4 height 4
type input "**********"
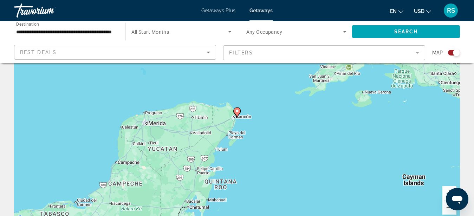
click at [254, 131] on div "To navigate, press the arrow keys. To activate drag with keyboard, press Alt + …" at bounding box center [237, 117] width 446 height 211
click at [254, 131] on div "To activate drag with keyboard, press Alt + Enter. Once in keyboard drag state,…" at bounding box center [237, 117] width 446 height 211
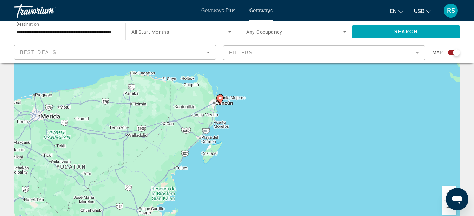
click at [254, 130] on div "To activate drag with keyboard, press Alt + Enter. Once in keyboard drag state,…" at bounding box center [237, 117] width 446 height 211
click at [253, 130] on div "To activate drag with keyboard, press Alt + Enter. Once in keyboard drag state,…" at bounding box center [237, 117] width 446 height 211
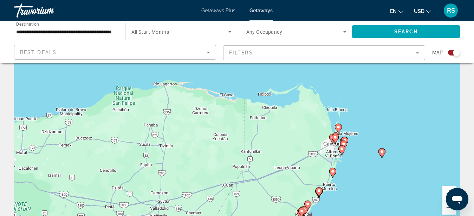
drag, startPoint x: 194, startPoint y: 94, endPoint x: 352, endPoint y: 162, distance: 171.7
click at [352, 162] on div "To activate drag with keyboard, press Alt + Enter. Once in keyboard drag state,…" at bounding box center [237, 117] width 446 height 211
click at [446, 188] on button "Zoom in" at bounding box center [450, 193] width 14 height 14
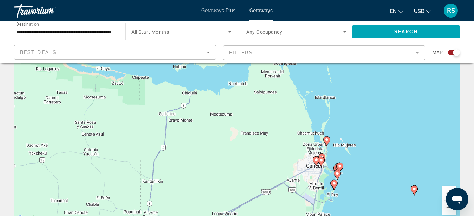
drag, startPoint x: 445, startPoint y: 139, endPoint x: 330, endPoint y: 135, distance: 114.7
click at [330, 135] on div "To activate drag with keyboard, press Alt + Enter. Once in keyboard drag state,…" at bounding box center [237, 117] width 446 height 211
click at [447, 189] on button "Zoom in" at bounding box center [450, 193] width 14 height 14
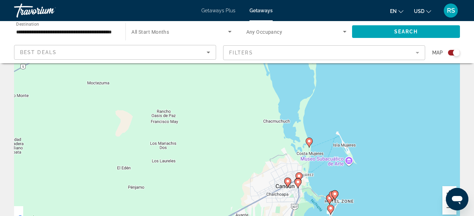
drag, startPoint x: 435, startPoint y: 165, endPoint x: 326, endPoint y: 137, distance: 112.4
click at [326, 137] on div "To activate drag with keyboard, press Alt + Enter. Once in keyboard drag state,…" at bounding box center [237, 117] width 446 height 211
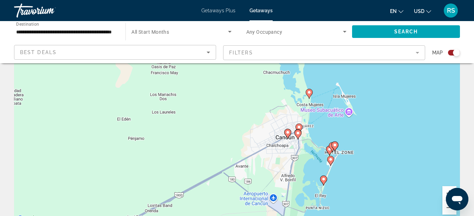
drag, startPoint x: 361, startPoint y: 195, endPoint x: 362, endPoint y: 144, distance: 51.3
click at [362, 144] on div "To activate drag with keyboard, press Alt + Enter. Once in keyboard drag state,…" at bounding box center [237, 117] width 446 height 211
click at [350, 165] on div "To activate drag with keyboard, press Alt + Enter. Once in keyboard drag state,…" at bounding box center [237, 117] width 446 height 211
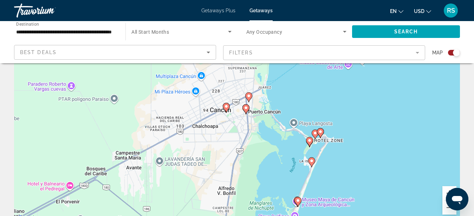
click at [331, 156] on div "To activate drag with keyboard, press Alt + Enter. Once in keyboard drag state,…" at bounding box center [237, 117] width 446 height 211
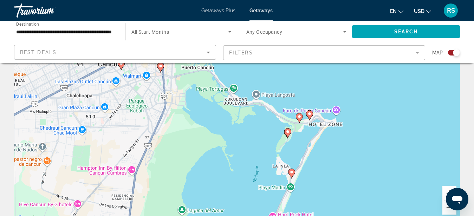
click at [314, 98] on div "To activate drag with keyboard, press Alt + Enter. Once in keyboard drag state,…" at bounding box center [237, 117] width 446 height 211
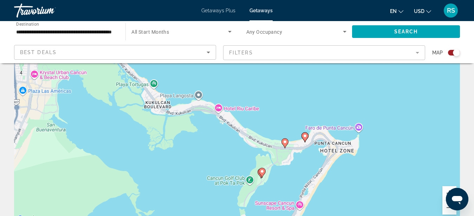
click at [315, 115] on div "To activate drag with keyboard, press Alt + Enter. Once in keyboard drag state,…" at bounding box center [237, 117] width 446 height 211
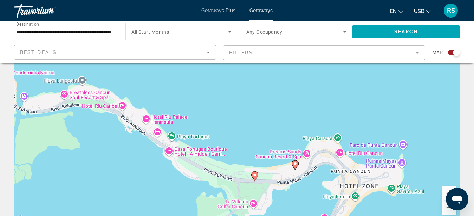
click at [292, 143] on div "To activate drag with keyboard, press Alt + Enter. Once in keyboard drag state,…" at bounding box center [237, 117] width 446 height 211
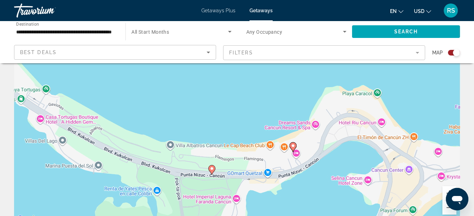
drag, startPoint x: 293, startPoint y: 146, endPoint x: 287, endPoint y: 99, distance: 47.1
click at [287, 99] on div "To activate drag with keyboard, press Alt + Enter. Once in keyboard drag state,…" at bounding box center [237, 117] width 446 height 211
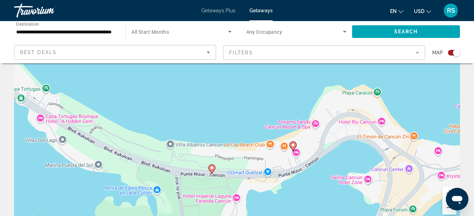
click at [293, 144] on image "Main content" at bounding box center [293, 145] width 4 height 4
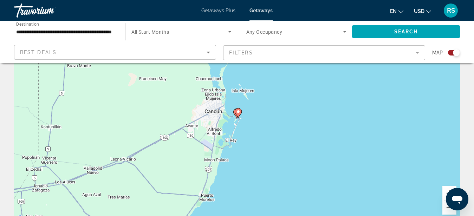
click at [258, 133] on div "To navigate, press the arrow keys. To activate drag with keyboard, press Alt + …" at bounding box center [237, 117] width 446 height 211
click at [258, 132] on div "To navigate, press the arrow keys. To activate drag with keyboard, press Alt + …" at bounding box center [237, 117] width 446 height 211
click at [258, 133] on div "To navigate, press the arrow keys. To activate drag with keyboard, press Alt + …" at bounding box center [237, 117] width 446 height 211
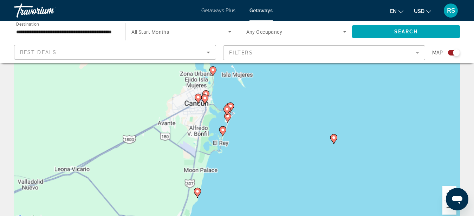
click at [258, 133] on div "To activate drag with keyboard, press Alt + Enter. Once in keyboard drag state,…" at bounding box center [237, 117] width 446 height 211
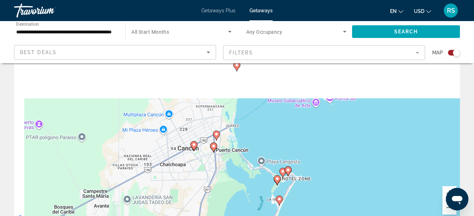
drag, startPoint x: 232, startPoint y: 95, endPoint x: 355, endPoint y: 204, distance: 164.2
click at [355, 205] on div "To activate drag with keyboard, press Alt + Enter. Once in keyboard drag state,…" at bounding box center [237, 117] width 446 height 211
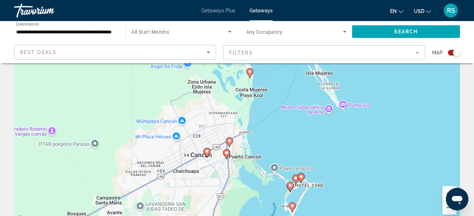
click at [319, 169] on div "To activate drag with keyboard, press Alt + Enter. Once in keyboard drag state,…" at bounding box center [237, 117] width 446 height 211
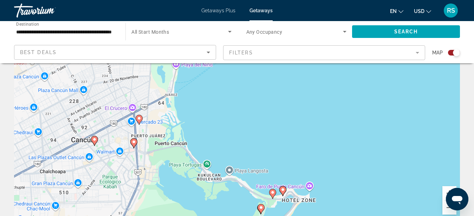
drag, startPoint x: 299, startPoint y: 173, endPoint x: 300, endPoint y: 120, distance: 53.1
click at [300, 118] on div "To activate drag with keyboard, press Alt + Enter. Once in keyboard drag state,…" at bounding box center [237, 117] width 446 height 211
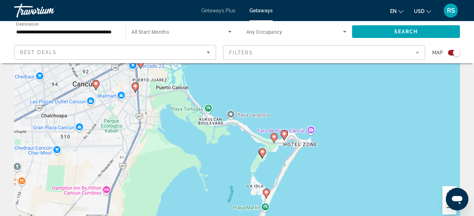
click at [306, 165] on div "To activate drag with keyboard, press Alt + Enter. Once in keyboard drag state,…" at bounding box center [237, 117] width 446 height 211
click at [281, 154] on div "To activate drag with keyboard, press Alt + Enter. Once in keyboard drag state,…" at bounding box center [237, 117] width 446 height 211
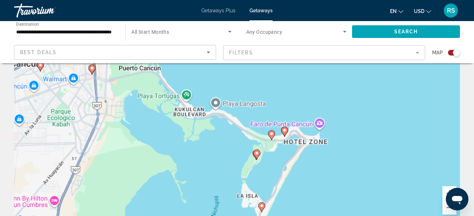
click at [281, 154] on div "To activate drag with keyboard, press Alt + Enter. Once in keyboard drag state,…" at bounding box center [237, 117] width 446 height 211
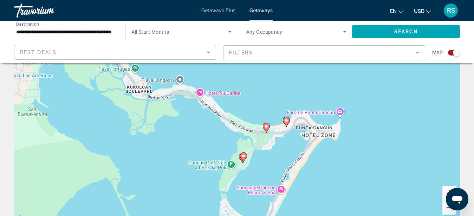
click at [286, 145] on div "To activate drag with keyboard, press Alt + Enter. Once in keyboard drag state,…" at bounding box center [237, 117] width 446 height 211
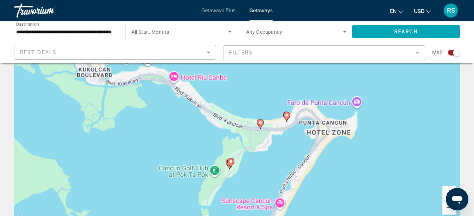
click at [286, 145] on div "To activate drag with keyboard, press Alt + Enter. Once in keyboard drag state,…" at bounding box center [237, 117] width 446 height 211
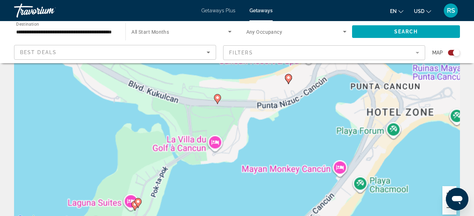
click at [286, 145] on div "To activate drag with keyboard, press Alt + Enter. Once in keyboard drag state,…" at bounding box center [237, 117] width 446 height 211
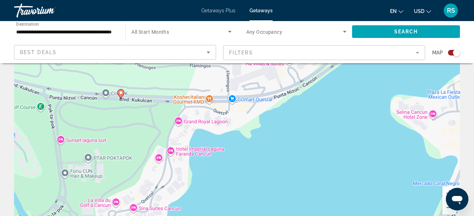
drag, startPoint x: 316, startPoint y: 104, endPoint x: 301, endPoint y: 193, distance: 90.4
click at [301, 193] on div "To activate drag with keyboard, press Alt + Enter. Once in keyboard drag state,…" at bounding box center [237, 117] width 446 height 211
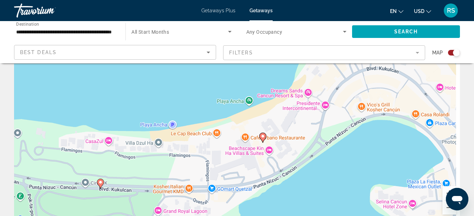
drag, startPoint x: 320, startPoint y: 114, endPoint x: 300, endPoint y: 203, distance: 90.5
click at [300, 203] on div "To activate drag with keyboard, press Alt + Enter. Once in keyboard drag state,…" at bounding box center [237, 117] width 446 height 211
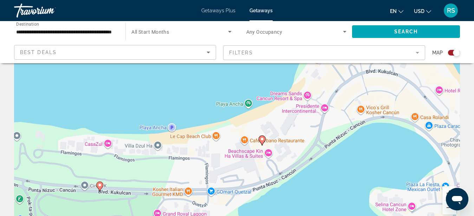
click at [297, 93] on div "To activate drag with keyboard, press Alt + Enter. Once in keyboard drag state,…" at bounding box center [237, 117] width 446 height 211
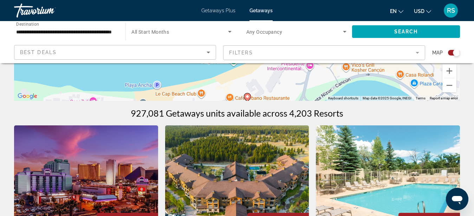
scroll to position [213, 0]
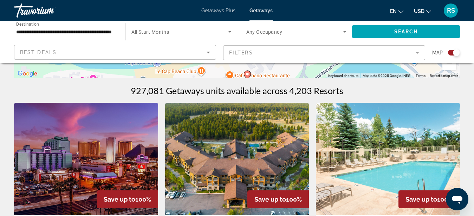
drag, startPoint x: 358, startPoint y: 143, endPoint x: 342, endPoint y: 224, distance: 82.3
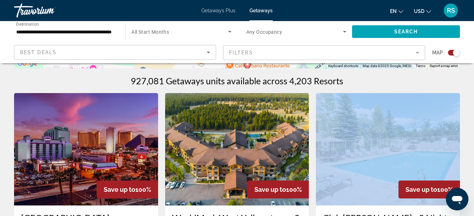
drag, startPoint x: 350, startPoint y: 81, endPoint x: 347, endPoint y: 190, distance: 109.1
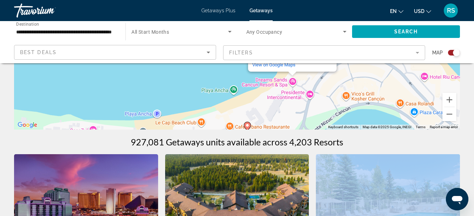
scroll to position [177, 0]
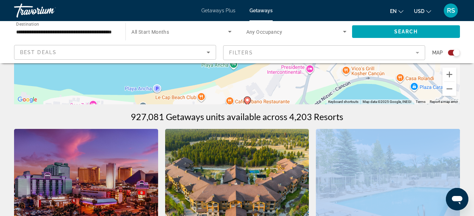
click at [247, 101] on image "Main content" at bounding box center [247, 100] width 4 height 4
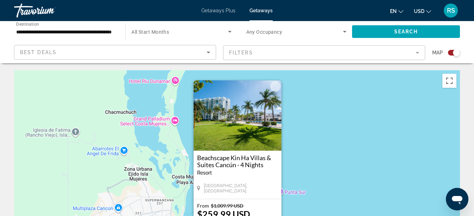
scroll to position [108, 0]
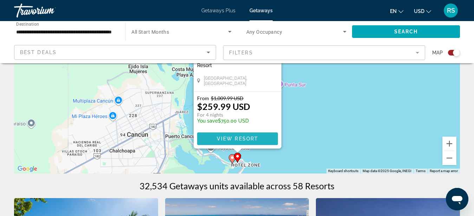
click at [254, 140] on span "View Resort" at bounding box center [237, 139] width 41 height 6
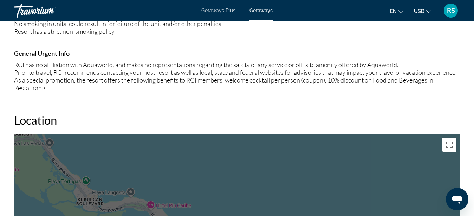
scroll to position [287, 0]
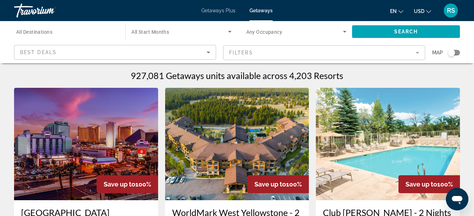
click at [417, 53] on mat-form-field "Filters" at bounding box center [324, 52] width 202 height 15
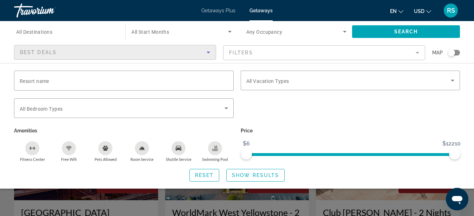
click at [209, 52] on icon "Sort by" at bounding box center [209, 53] width 4 height 2
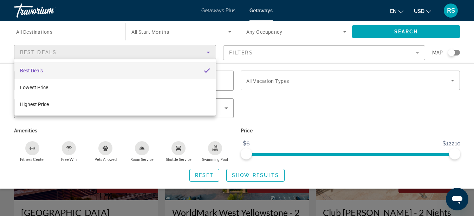
click at [303, 101] on div at bounding box center [237, 108] width 474 height 216
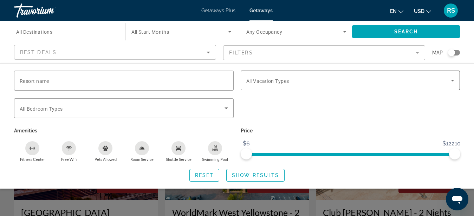
click at [452, 80] on icon "Search widget" at bounding box center [453, 81] width 4 height 2
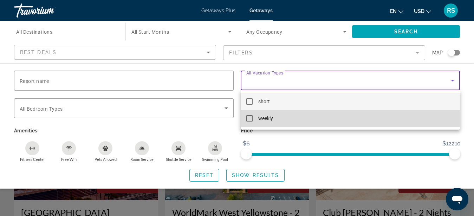
click at [250, 120] on mat-pseudo-checkbox at bounding box center [249, 118] width 6 height 6
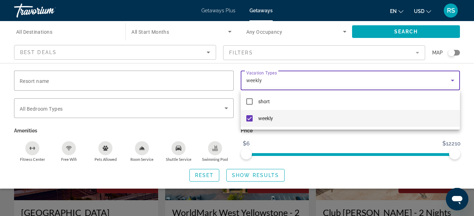
click at [285, 135] on div at bounding box center [237, 108] width 474 height 216
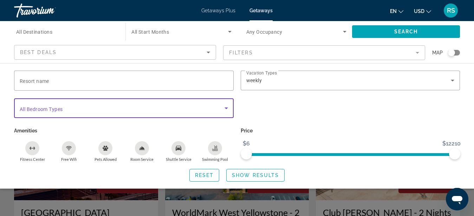
click at [226, 109] on icon "Search widget" at bounding box center [226, 108] width 8 height 8
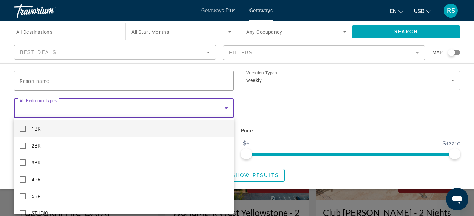
click at [305, 122] on div at bounding box center [237, 108] width 474 height 216
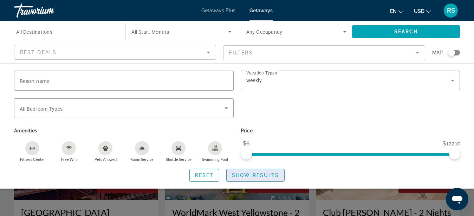
click at [249, 175] on span "Show Results" at bounding box center [255, 176] width 47 height 6
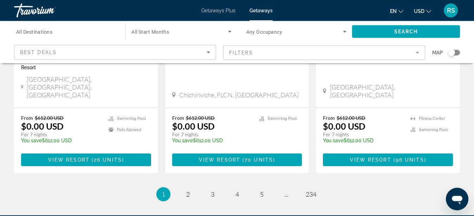
scroll to position [985, 0]
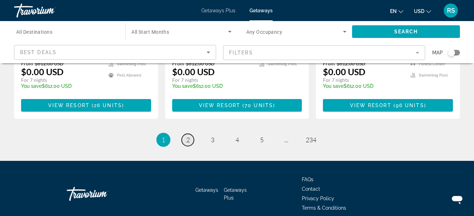
click at [185, 134] on link "page 2" at bounding box center [188, 140] width 12 height 12
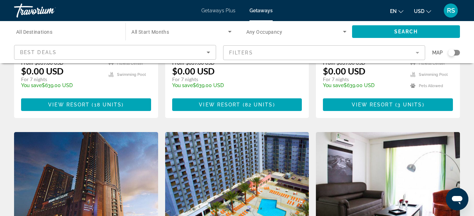
scroll to position [359, 0]
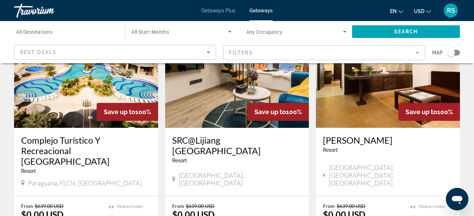
click at [220, 12] on span "Getaways Plus" at bounding box center [218, 11] width 34 height 6
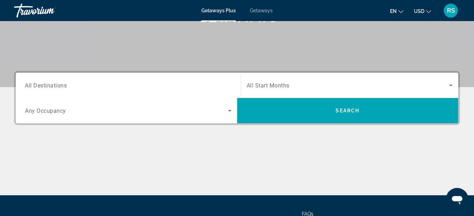
scroll to position [117, 0]
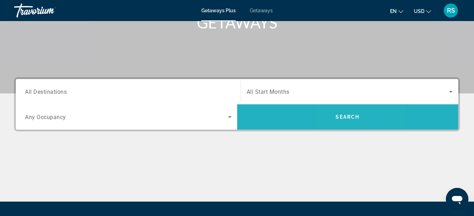
click at [343, 118] on span "Search" at bounding box center [348, 117] width 24 height 6
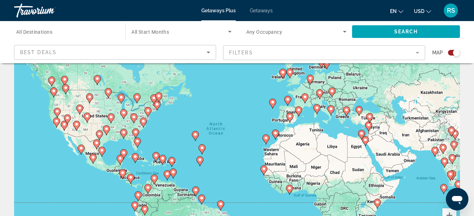
scroll to position [72, 0]
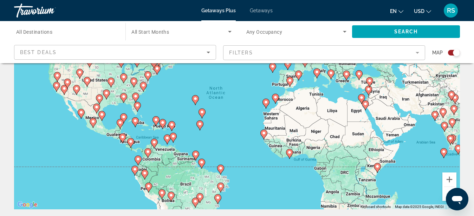
click at [126, 128] on div "To activate drag with keyboard, press Alt + Enter. Once in keyboard drag state,…" at bounding box center [237, 104] width 446 height 211
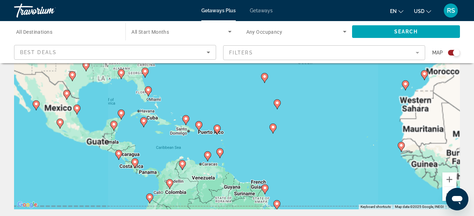
click at [126, 128] on div "To activate drag with keyboard, press Alt + Enter. Once in keyboard drag state,…" at bounding box center [237, 104] width 446 height 211
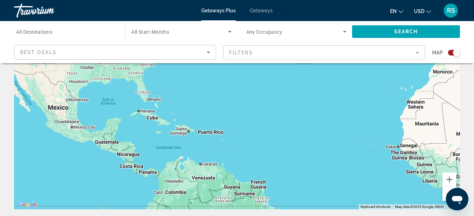
click at [126, 128] on div "To activate drag with keyboard, press Alt + Enter. Once in keyboard drag state,…" at bounding box center [237, 104] width 446 height 211
click at [122, 127] on div "To activate drag with keyboard, press Alt + Enter. Once in keyboard drag state,…" at bounding box center [237, 104] width 446 height 211
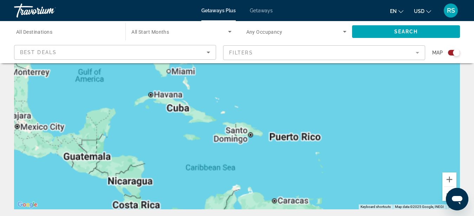
click at [122, 127] on div "To activate drag with keyboard, press Alt + Enter. Once in keyboard drag state,…" at bounding box center [237, 104] width 446 height 211
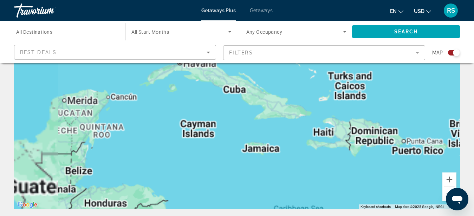
click at [116, 108] on div "To activate drag with keyboard, press Alt + Enter. Once in keyboard drag state,…" at bounding box center [237, 104] width 446 height 211
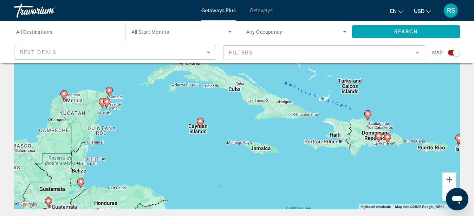
click at [116, 107] on div "To activate drag with keyboard, press Alt + Enter. Once in keyboard drag state,…" at bounding box center [237, 104] width 446 height 211
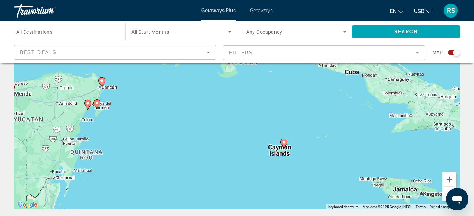
click at [108, 95] on div "To activate drag with keyboard, press Alt + Enter. Once in keyboard drag state,…" at bounding box center [237, 104] width 446 height 211
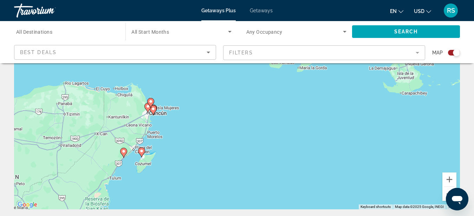
drag, startPoint x: 105, startPoint y: 96, endPoint x: 169, endPoint y: 133, distance: 74.0
click at [169, 133] on div "To activate drag with keyboard, press Alt + Enter. Once in keyboard drag state,…" at bounding box center [237, 104] width 446 height 211
click at [158, 122] on div "To activate drag with keyboard, press Alt + Enter. Once in keyboard drag state,…" at bounding box center [237, 104] width 446 height 211
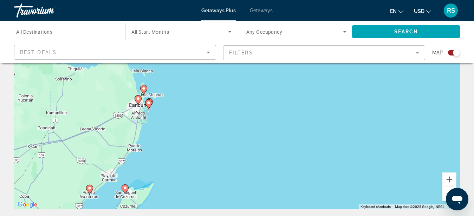
click at [154, 120] on div "To activate drag with keyboard, press Alt + Enter. Once in keyboard drag state,…" at bounding box center [237, 104] width 446 height 211
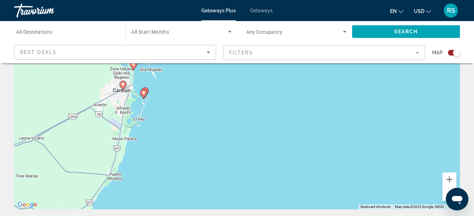
click at [149, 112] on div "To activate drag with keyboard, press Alt + Enter. Once in keyboard drag state,…" at bounding box center [237, 104] width 446 height 211
click at [149, 111] on div "To activate drag with keyboard, press Alt + Enter. Once in keyboard drag state,…" at bounding box center [237, 104] width 446 height 211
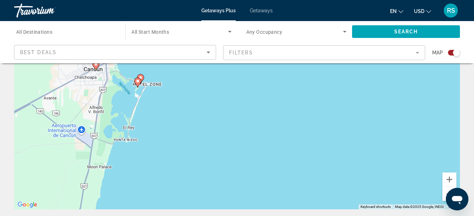
click at [147, 100] on div "To activate drag with keyboard, press Alt + Enter. Once in keyboard drag state,…" at bounding box center [237, 104] width 446 height 211
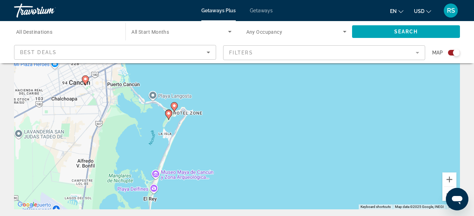
drag, startPoint x: 148, startPoint y: 93, endPoint x: 203, endPoint y: 156, distance: 83.6
click at [203, 156] on div "To activate drag with keyboard, press Alt + Enter. Once in keyboard drag state,…" at bounding box center [237, 104] width 446 height 211
click at [173, 121] on div "To activate drag with keyboard, press Alt + Enter. Once in keyboard drag state,…" at bounding box center [237, 104] width 446 height 211
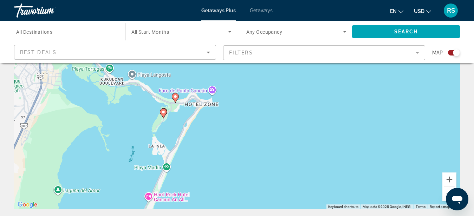
click at [173, 125] on div "To activate drag with keyboard, press Alt + Enter. Once in keyboard drag state,…" at bounding box center [237, 104] width 446 height 211
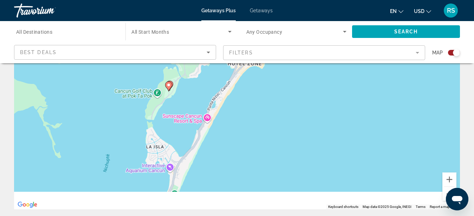
drag, startPoint x: 172, startPoint y: 124, endPoint x: 223, endPoint y: 45, distance: 94.2
click at [223, 45] on div "To activate drag with keyboard, press Alt + Enter. Once in keyboard drag state,…" at bounding box center [237, 104] width 446 height 211
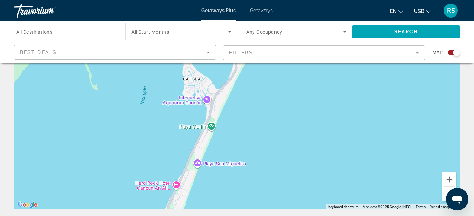
drag, startPoint x: 231, startPoint y: 146, endPoint x: 257, endPoint y: 41, distance: 107.4
click at [257, 41] on div "To activate drag with keyboard, press Alt + Enter. Once in keyboard drag state,…" at bounding box center [237, 104] width 446 height 211
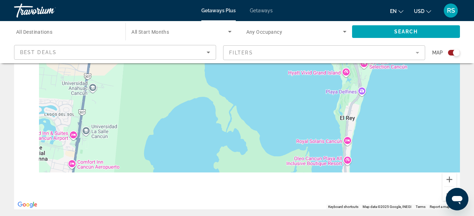
drag, startPoint x: 147, startPoint y: 149, endPoint x: 317, endPoint y: 50, distance: 196.5
click at [327, 40] on div "Main content" at bounding box center [237, 104] width 446 height 211
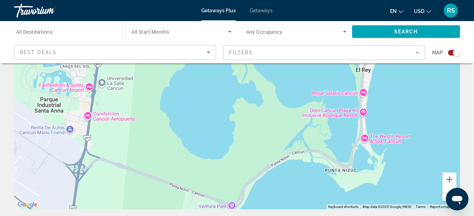
drag, startPoint x: 260, startPoint y: 140, endPoint x: 292, endPoint y: 34, distance: 110.7
click at [294, 34] on div "Main content" at bounding box center [237, 104] width 446 height 211
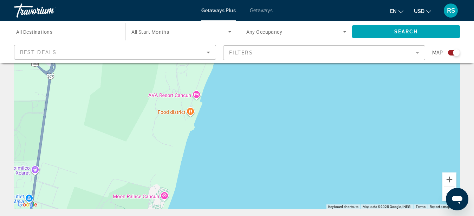
drag, startPoint x: 319, startPoint y: 157, endPoint x: 283, endPoint y: 58, distance: 105.1
click at [283, 58] on div "Main content" at bounding box center [237, 104] width 446 height 211
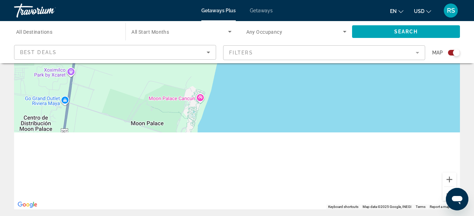
drag, startPoint x: 237, startPoint y: 161, endPoint x: 288, endPoint y: 25, distance: 145.4
click at [288, 25] on div "Main content" at bounding box center [237, 104] width 446 height 211
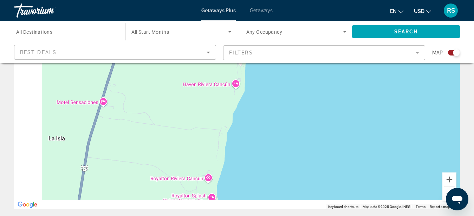
drag, startPoint x: 251, startPoint y: 121, endPoint x: 302, endPoint y: 57, distance: 82.0
click at [299, 37] on div "Main content" at bounding box center [237, 104] width 446 height 211
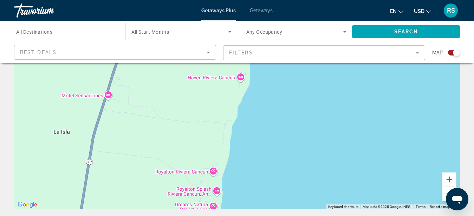
click at [444, 192] on button "Zoom out" at bounding box center [450, 194] width 14 height 14
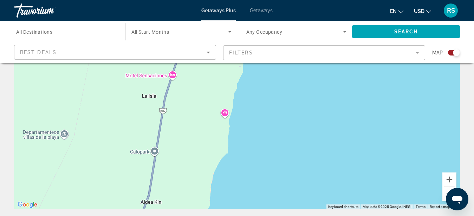
drag, startPoint x: 275, startPoint y: 158, endPoint x: 277, endPoint y: 70, distance: 87.9
click at [277, 70] on div "Main content" at bounding box center [237, 104] width 446 height 211
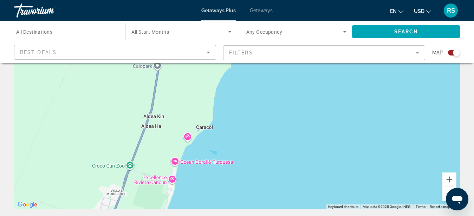
drag, startPoint x: 278, startPoint y: 146, endPoint x: 299, endPoint y: 68, distance: 80.1
click at [299, 69] on div "Main content" at bounding box center [237, 104] width 446 height 211
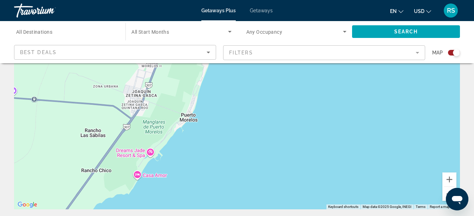
drag, startPoint x: 232, startPoint y: 179, endPoint x: 262, endPoint y: 67, distance: 115.4
click at [263, 67] on div "Main content" at bounding box center [237, 104] width 446 height 211
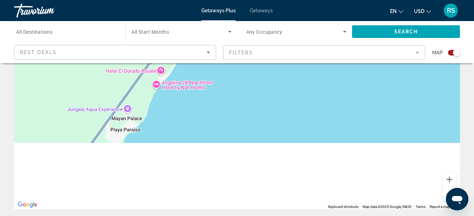
drag, startPoint x: 210, startPoint y: 154, endPoint x: 310, endPoint y: 23, distance: 164.9
click at [310, 23] on div "Main content" at bounding box center [237, 104] width 446 height 211
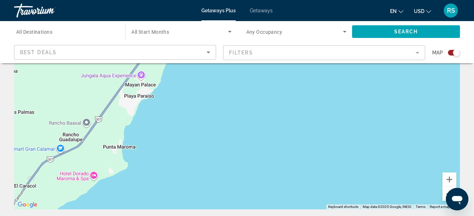
click at [445, 194] on button "Zoom out" at bounding box center [450, 194] width 14 height 14
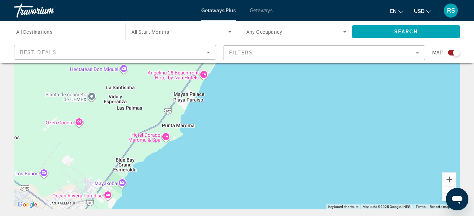
click at [445, 194] on button "Zoom out" at bounding box center [450, 194] width 14 height 14
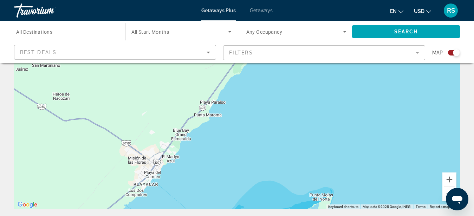
click at [444, 194] on button "Zoom out" at bounding box center [450, 194] width 14 height 14
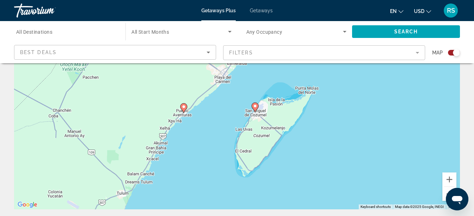
drag, startPoint x: 248, startPoint y: 89, endPoint x: 276, endPoint y: 31, distance: 64.0
click at [276, 31] on div "To activate drag with keyboard, press Alt + Enter. Once in keyboard drag state,…" at bounding box center [237, 104] width 446 height 211
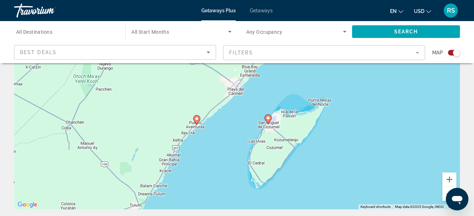
drag, startPoint x: 282, startPoint y: 94, endPoint x: 294, endPoint y: 107, distance: 17.4
click at [294, 107] on div "To activate drag with keyboard, press Alt + Enter. Once in keyboard drag state,…" at bounding box center [237, 104] width 446 height 211
click at [196, 118] on image "Main content" at bounding box center [197, 119] width 4 height 4
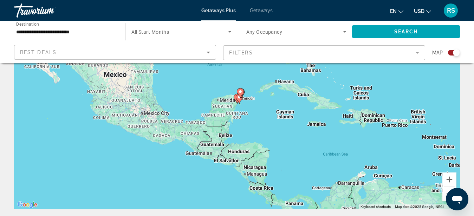
click at [248, 122] on div "To navigate, press the arrow keys. To activate drag with keyboard, press Alt + …" at bounding box center [237, 104] width 446 height 211
click at [248, 122] on div "To activate drag with keyboard, press Alt + Enter. Once in keyboard drag state,…" at bounding box center [237, 104] width 446 height 211
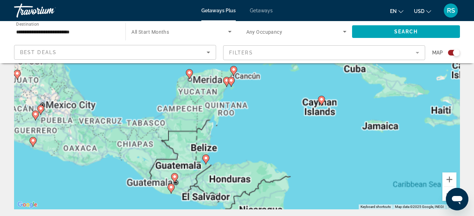
click at [244, 109] on div "To activate drag with keyboard, press Alt + Enter. Once in keyboard drag state,…" at bounding box center [237, 104] width 446 height 211
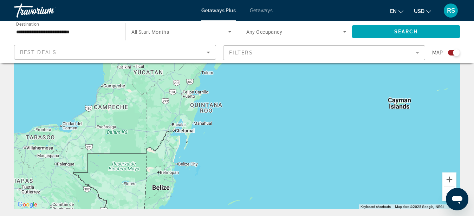
click at [237, 182] on div "To activate drag with keyboard, press Alt + Enter. Once in keyboard drag state,…" at bounding box center [237, 104] width 446 height 211
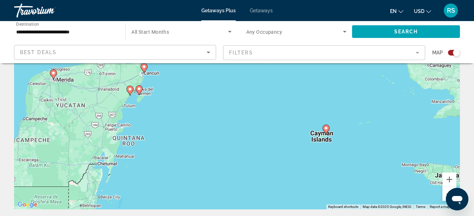
drag, startPoint x: 295, startPoint y: 180, endPoint x: 214, endPoint y: 119, distance: 101.2
click at [214, 119] on div "To activate drag with keyboard, press Alt + Enter. Once in keyboard drag state,…" at bounding box center [237, 104] width 446 height 211
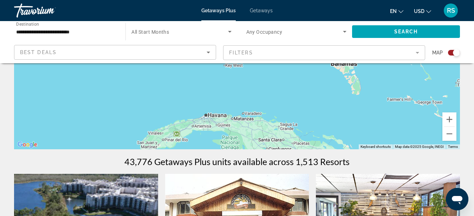
drag, startPoint x: 286, startPoint y: 132, endPoint x: 233, endPoint y: 230, distance: 111.1
click at [233, 149] on div "To activate drag with keyboard, press Alt + Enter. Once in keyboard drag state,…" at bounding box center [237, 43] width 446 height 211
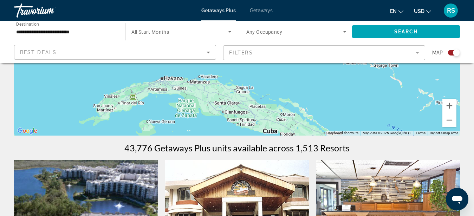
drag, startPoint x: 303, startPoint y: 99, endPoint x: 258, endPoint y: 76, distance: 50.8
click at [258, 76] on div "To activate drag with keyboard, press Alt + Enter. Once in keyboard drag state,…" at bounding box center [237, 30] width 446 height 211
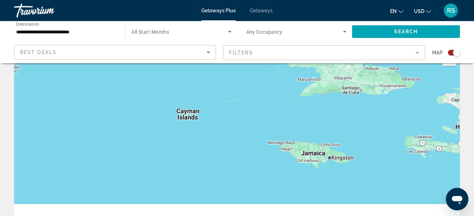
scroll to position [0, 0]
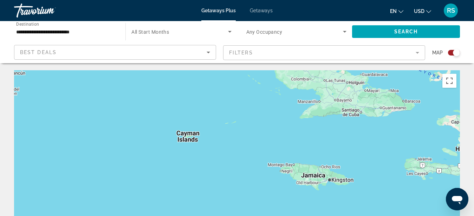
drag, startPoint x: 300, startPoint y: 132, endPoint x: 289, endPoint y: -23, distance: 155.5
click at [289, 70] on div "To activate drag with keyboard, press Alt + Enter. Once in keyboard drag state,…" at bounding box center [237, 175] width 446 height 211
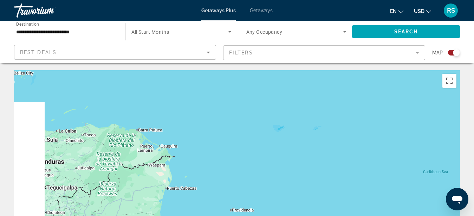
drag, startPoint x: 318, startPoint y: 127, endPoint x: 395, endPoint y: 49, distance: 109.6
click at [393, 70] on div "To activate drag with keyboard, press Alt + Enter. Once in keyboard drag state,…" at bounding box center [237, 175] width 446 height 211
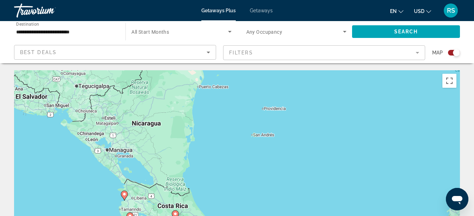
drag, startPoint x: 314, startPoint y: 174, endPoint x: 320, endPoint y: 98, distance: 75.5
click at [320, 98] on div "To activate drag with keyboard, press Alt + Enter. Once in keyboard drag state,…" at bounding box center [237, 175] width 446 height 211
click at [452, 82] on button "Toggle fullscreen view" at bounding box center [450, 81] width 14 height 14
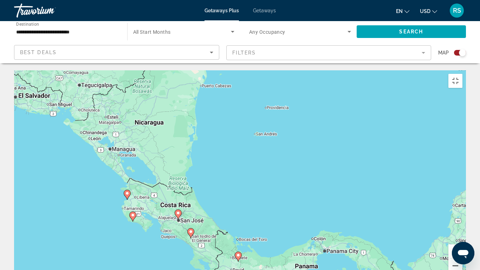
click at [463, 216] on button "Zoom out" at bounding box center [456, 266] width 14 height 14
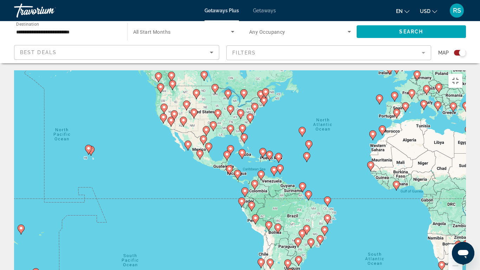
click at [247, 123] on div "To activate drag with keyboard, press Alt + Enter. Once in keyboard drag state,…" at bounding box center [240, 175] width 452 height 211
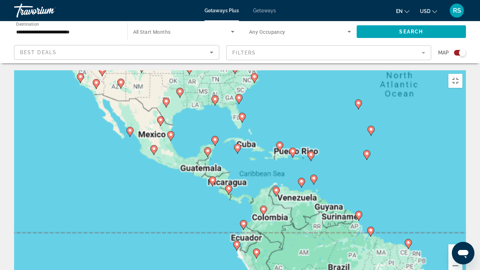
click at [247, 123] on div "To activate drag with keyboard, press Alt + Enter. Once in keyboard drag state,…" at bounding box center [240, 175] width 452 height 211
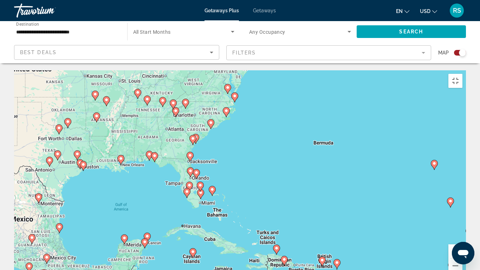
drag, startPoint x: 139, startPoint y: 68, endPoint x: 102, endPoint y: 184, distance: 121.7
click at [102, 184] on div "To activate drag with keyboard, press Alt + Enter. Once in keyboard drag state,…" at bounding box center [240, 175] width 452 height 211
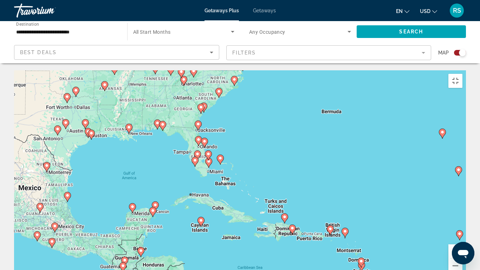
drag, startPoint x: 120, startPoint y: 182, endPoint x: 129, endPoint y: 150, distance: 33.9
click at [129, 150] on div "To activate drag with keyboard, press Alt + Enter. Once in keyboard drag state,…" at bounding box center [240, 175] width 452 height 211
click at [463, 74] on button "Toggle fullscreen view" at bounding box center [456, 81] width 14 height 14
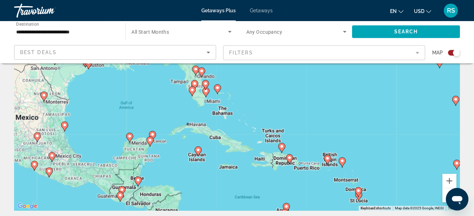
scroll to position [72, 0]
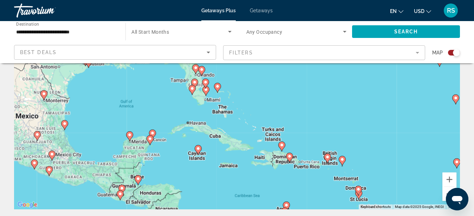
click at [163, 152] on div "To activate drag with keyboard, press Alt + Enter. Once in keyboard drag state,…" at bounding box center [237, 104] width 446 height 211
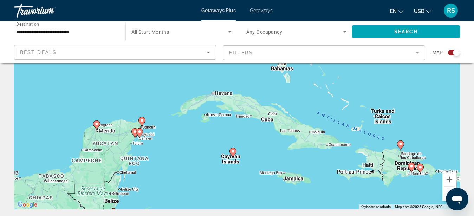
click at [401, 143] on image "Main content" at bounding box center [401, 144] width 4 height 4
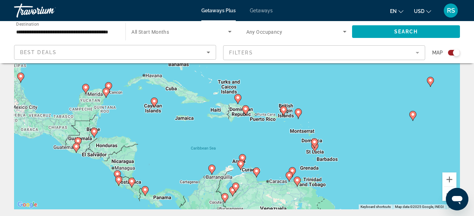
click at [237, 96] on image "Main content" at bounding box center [238, 98] width 4 height 4
type input "**********"
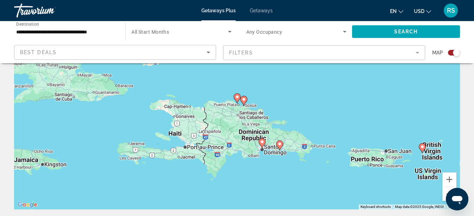
click at [267, 105] on div "To navigate, press the arrow keys. To activate drag with keyboard, press Alt + …" at bounding box center [237, 104] width 446 height 211
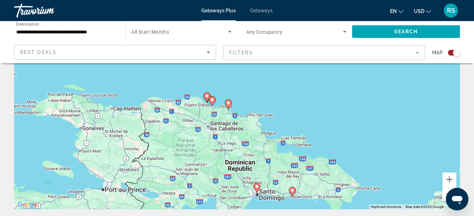
click at [238, 98] on div "To navigate, press the arrow keys. To activate drag with keyboard, press Alt + …" at bounding box center [237, 104] width 446 height 211
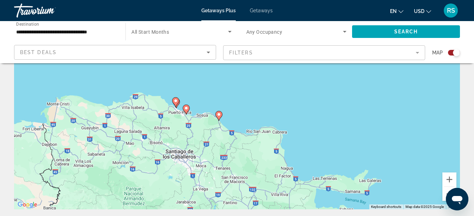
click at [198, 105] on div "To navigate, press the arrow keys. To activate drag with keyboard, press Alt + …" at bounding box center [237, 104] width 446 height 211
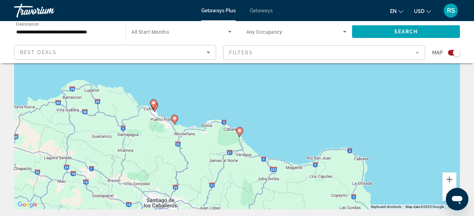
click at [198, 105] on div "To navigate, press the arrow keys. To activate drag with keyboard, press Alt + …" at bounding box center [237, 104] width 446 height 211
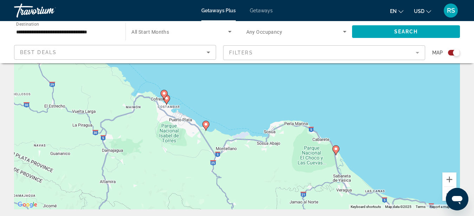
drag, startPoint x: 188, startPoint y: 116, endPoint x: 244, endPoint y: 102, distance: 57.7
click at [244, 102] on div "To navigate, press the arrow keys. To activate drag with keyboard, press Alt + …" at bounding box center [237, 104] width 446 height 211
click at [234, 125] on div "To navigate, press the arrow keys. To activate drag with keyboard, press Alt + …" at bounding box center [237, 104] width 446 height 211
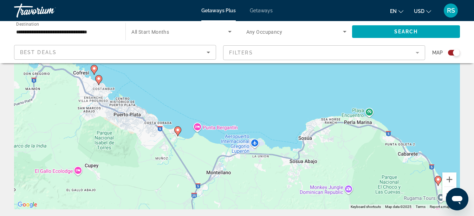
click at [178, 129] on image "Main content" at bounding box center [178, 130] width 4 height 4
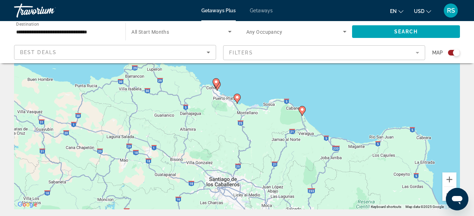
click at [237, 97] on image "Main content" at bounding box center [237, 97] width 4 height 4
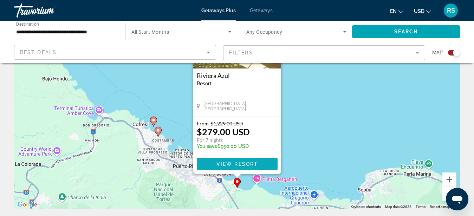
click at [251, 166] on span "View Resort" at bounding box center [236, 164] width 41 height 6
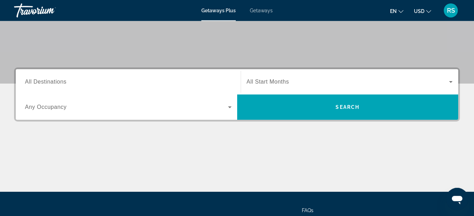
scroll to position [189, 0]
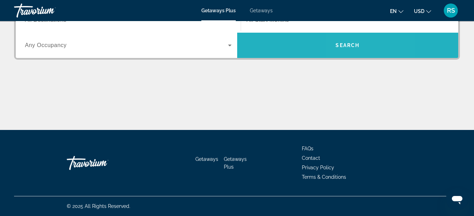
click at [359, 42] on span "Search widget" at bounding box center [348, 45] width 222 height 17
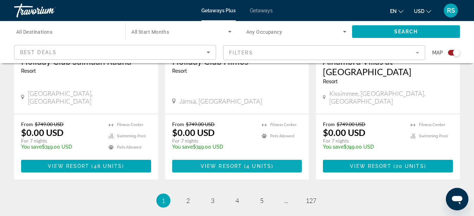
scroll to position [1181, 0]
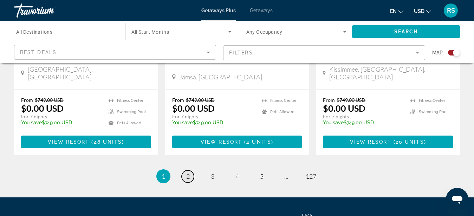
click at [186, 173] on span "2" at bounding box center [188, 177] width 4 height 8
